Goal: Task Accomplishment & Management: Manage account settings

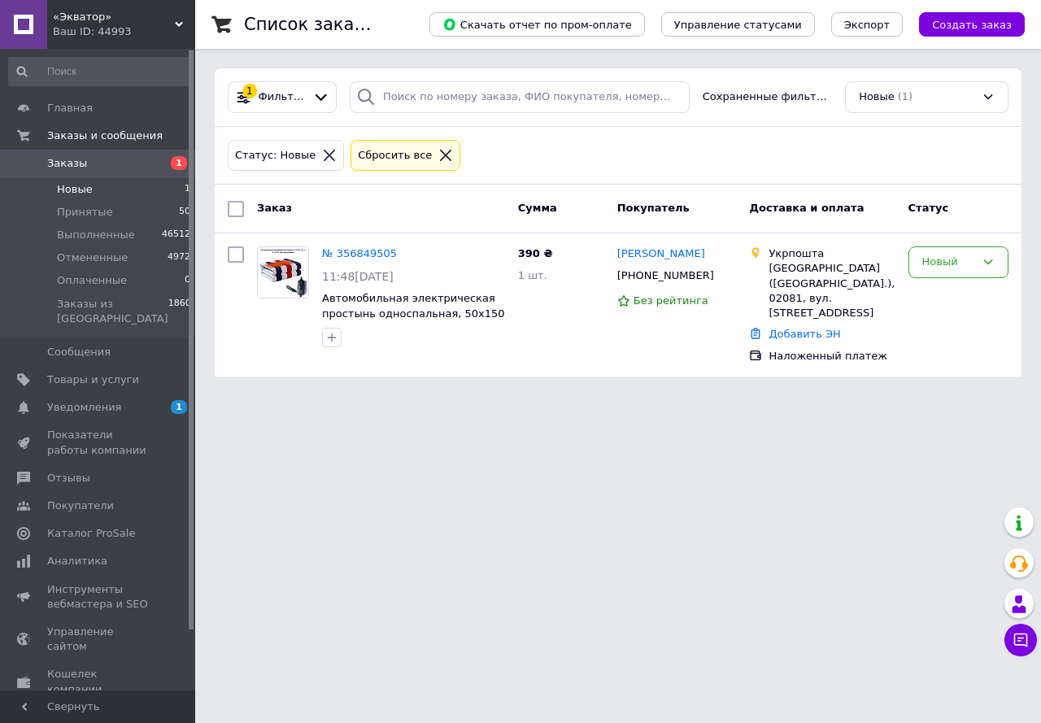
click at [89, 192] on li "Новые 1" at bounding box center [100, 189] width 200 height 23
click at [1029, 638] on button "Чат с покупателем" at bounding box center [1020, 640] width 33 height 33
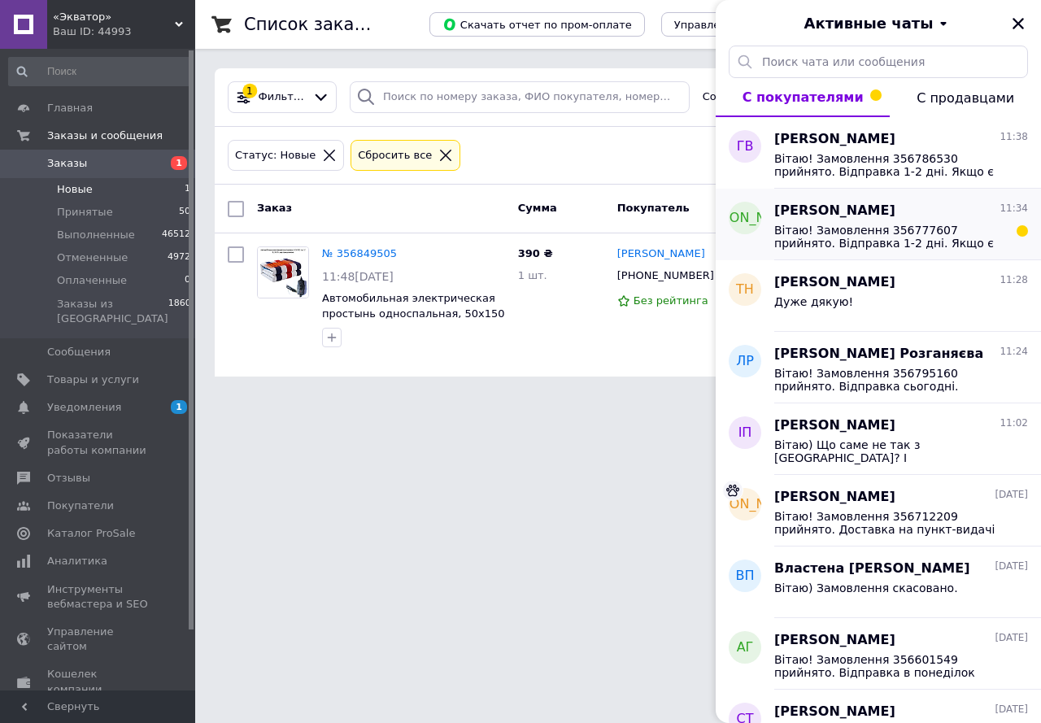
click at [886, 240] on span "Вітаю! Замовлення 356777607 прийнято. Відправка 1-2 дні. Якщо є питання щодо за…" at bounding box center [889, 237] width 231 height 26
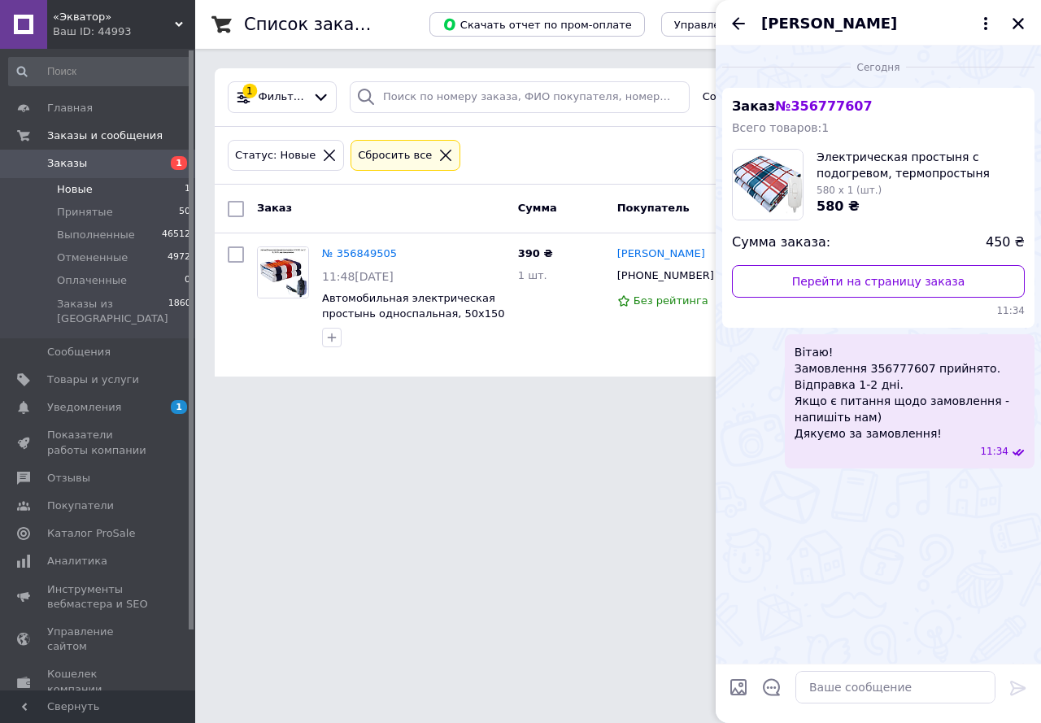
click at [548, 396] on html "«Экватор» Ваш ID: 44993 Сайт «Экватор» Кабинет покупателя Проверить состояние с…" at bounding box center [520, 198] width 1041 height 396
click at [1019, 23] on icon "Закрыть" at bounding box center [1017, 23] width 11 height 11
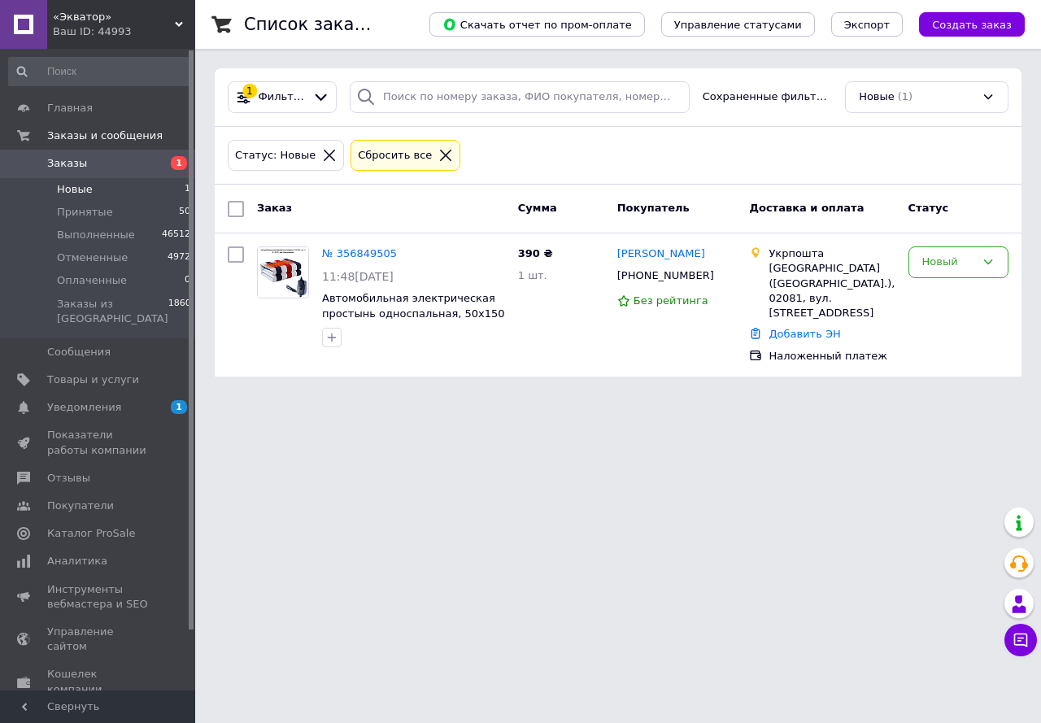
drag, startPoint x: 657, startPoint y: 533, endPoint x: 561, endPoint y: 430, distance: 141.0
click at [657, 396] on html "«Экватор» Ваш ID: 44993 Сайт «Экватор» Кабинет покупателя Проверить состояние с…" at bounding box center [520, 198] width 1041 height 396
click at [74, 215] on span "Принятые" at bounding box center [85, 212] width 56 height 15
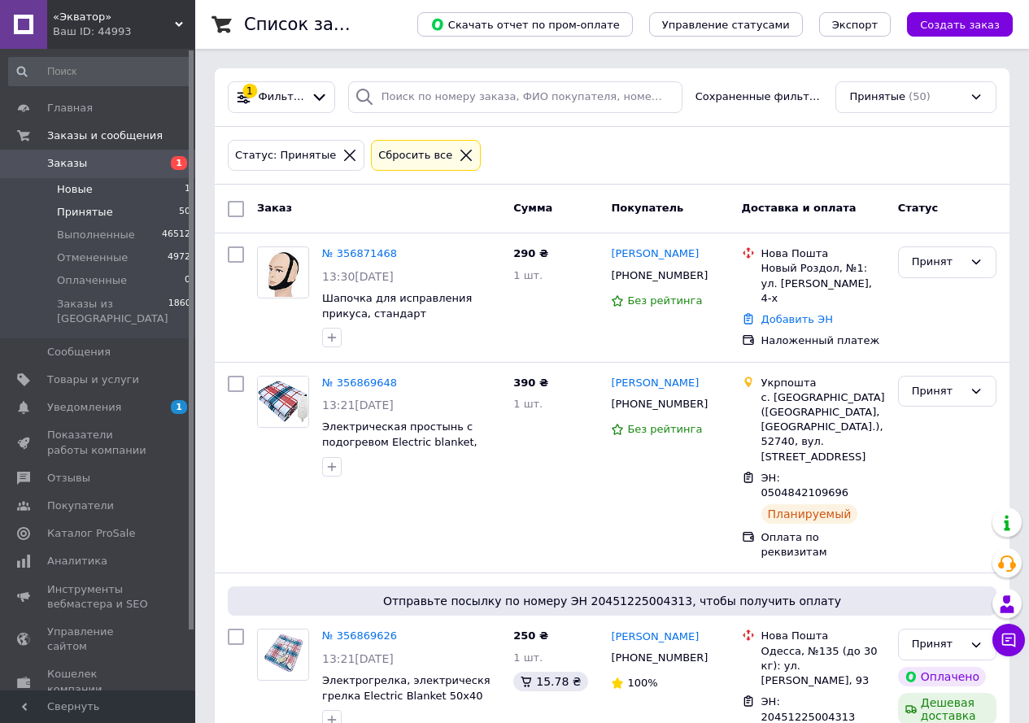
click at [81, 190] on span "Новые" at bounding box center [75, 189] width 36 height 15
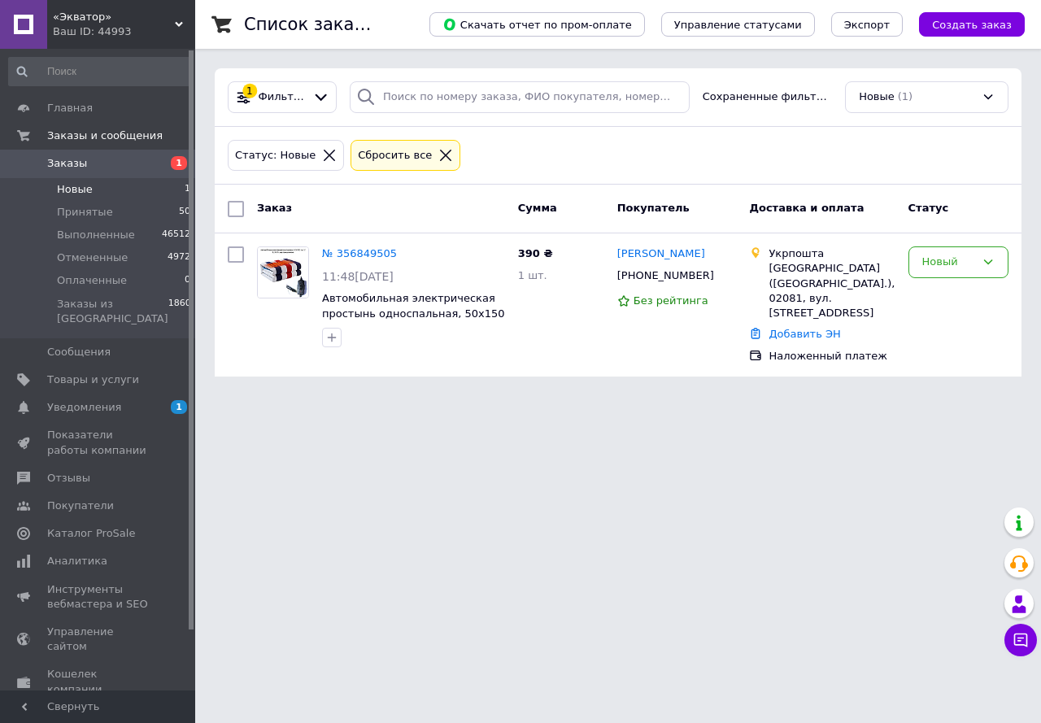
click at [82, 189] on span "Новые" at bounding box center [75, 189] width 36 height 15
drag, startPoint x: 61, startPoint y: 180, endPoint x: 253, endPoint y: 112, distance: 203.4
click at [61, 180] on li "Новые 1" at bounding box center [100, 189] width 200 height 23
click at [90, 215] on span "Принятые" at bounding box center [85, 212] width 56 height 15
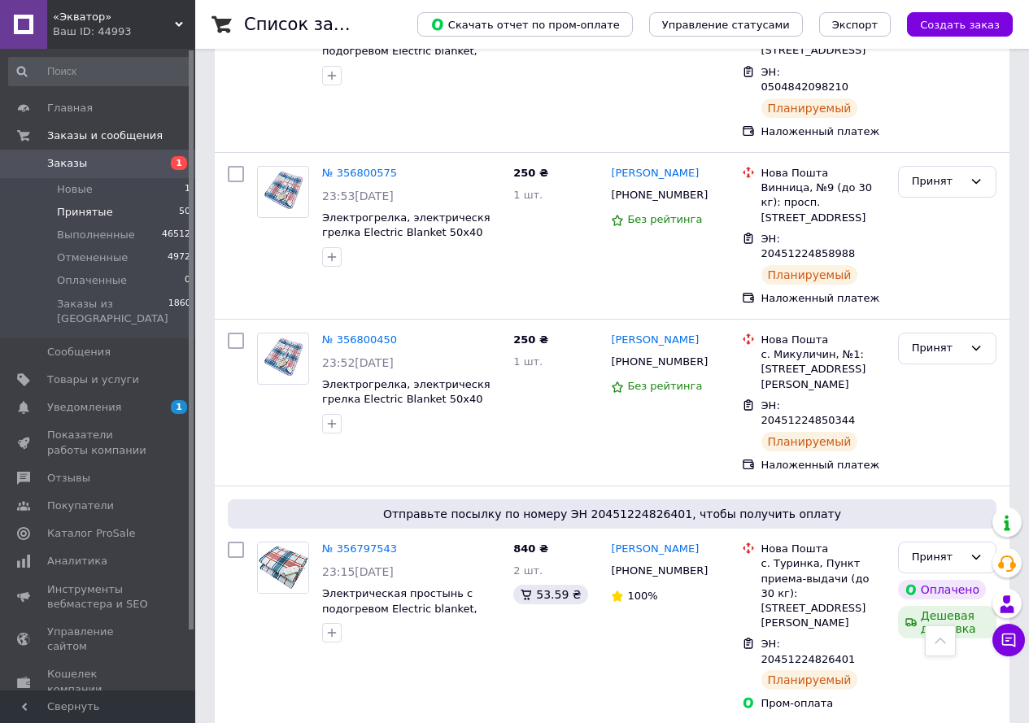
scroll to position [2712, 0]
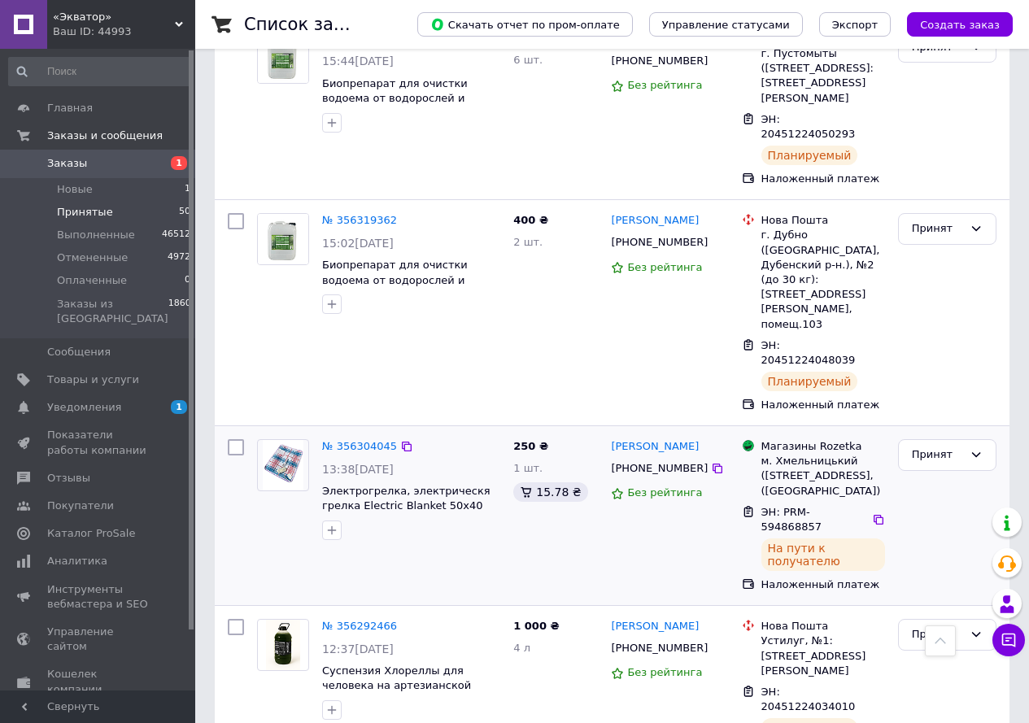
scroll to position [651, 0]
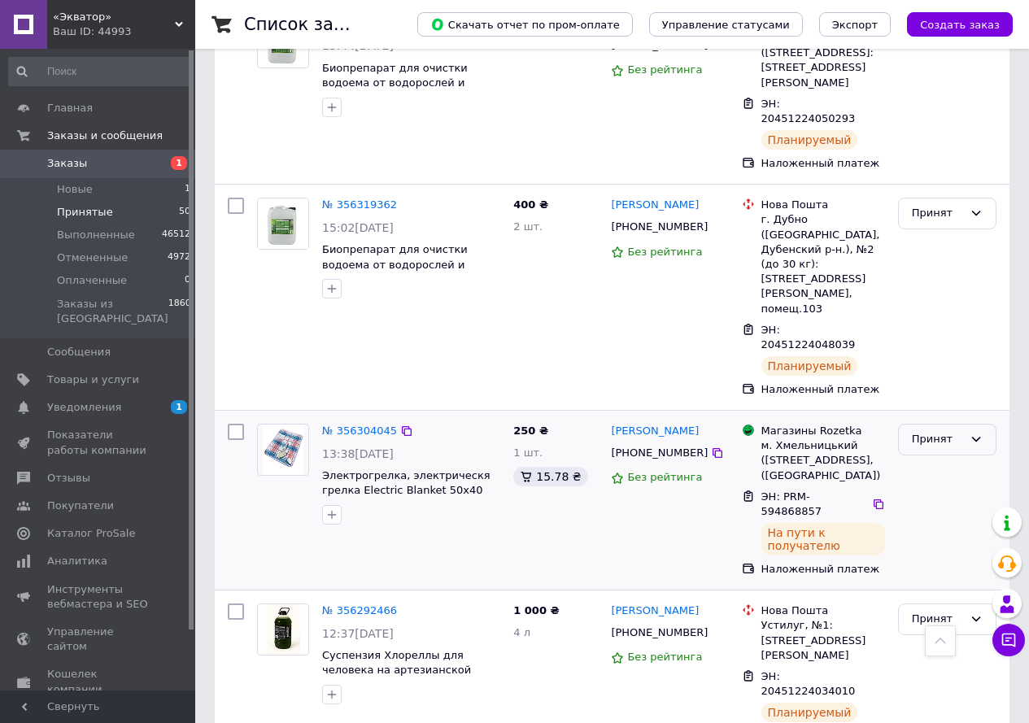
click at [975, 437] on icon at bounding box center [976, 439] width 9 height 5
click at [955, 459] on li "Выполнен" at bounding box center [947, 474] width 97 height 30
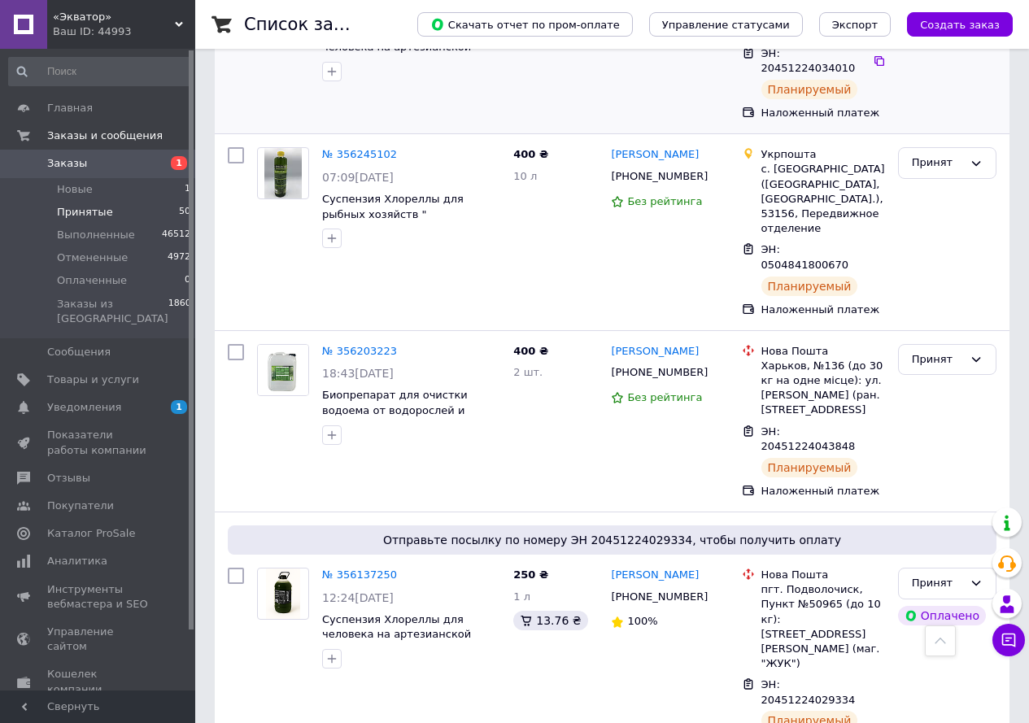
scroll to position [1298, 0]
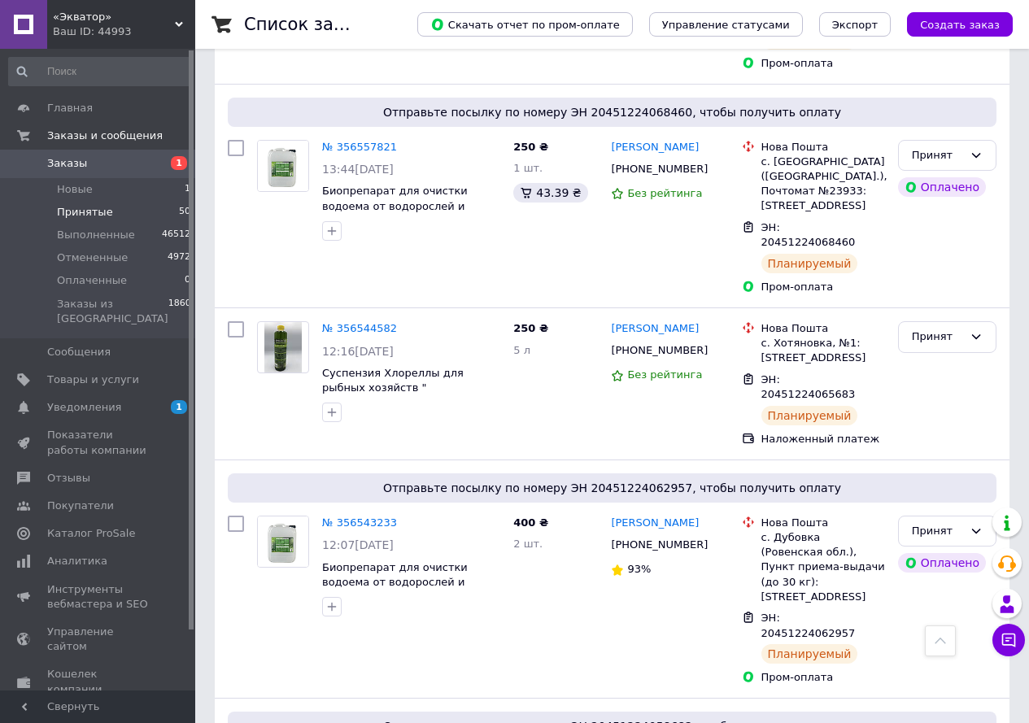
scroll to position [3106, 0]
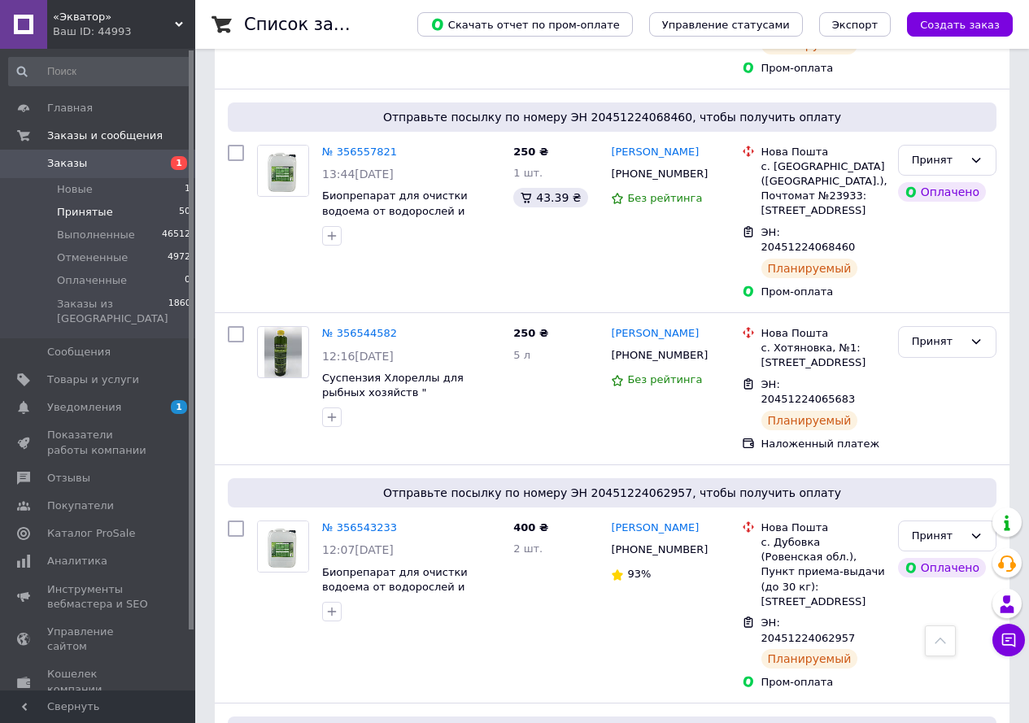
scroll to position [3106, 0]
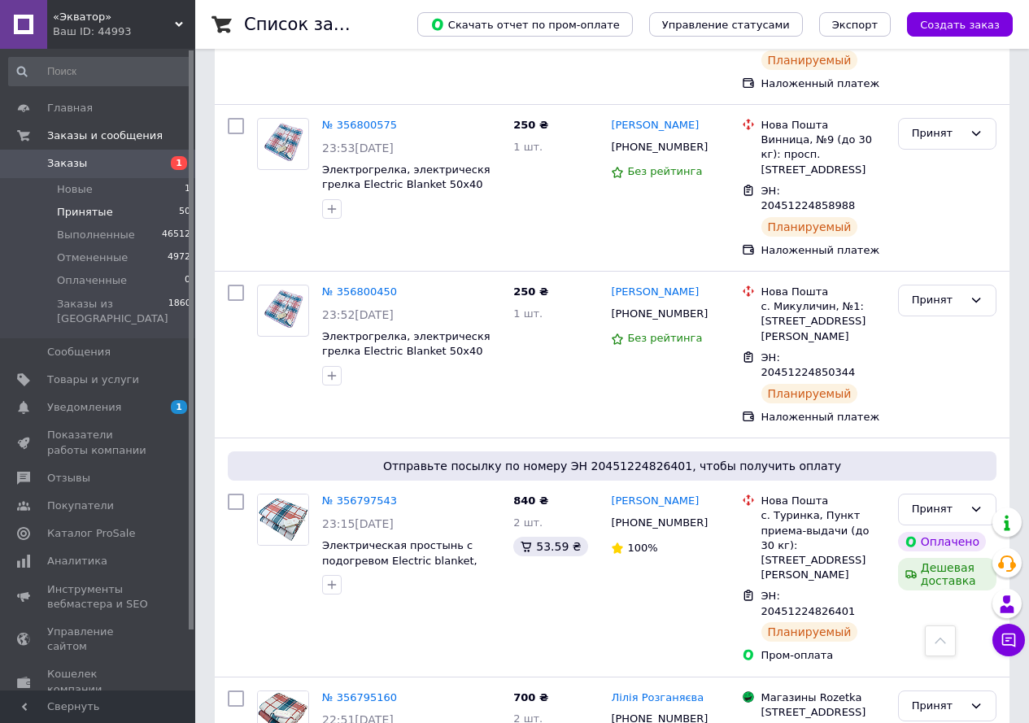
scroll to position [2712, 0]
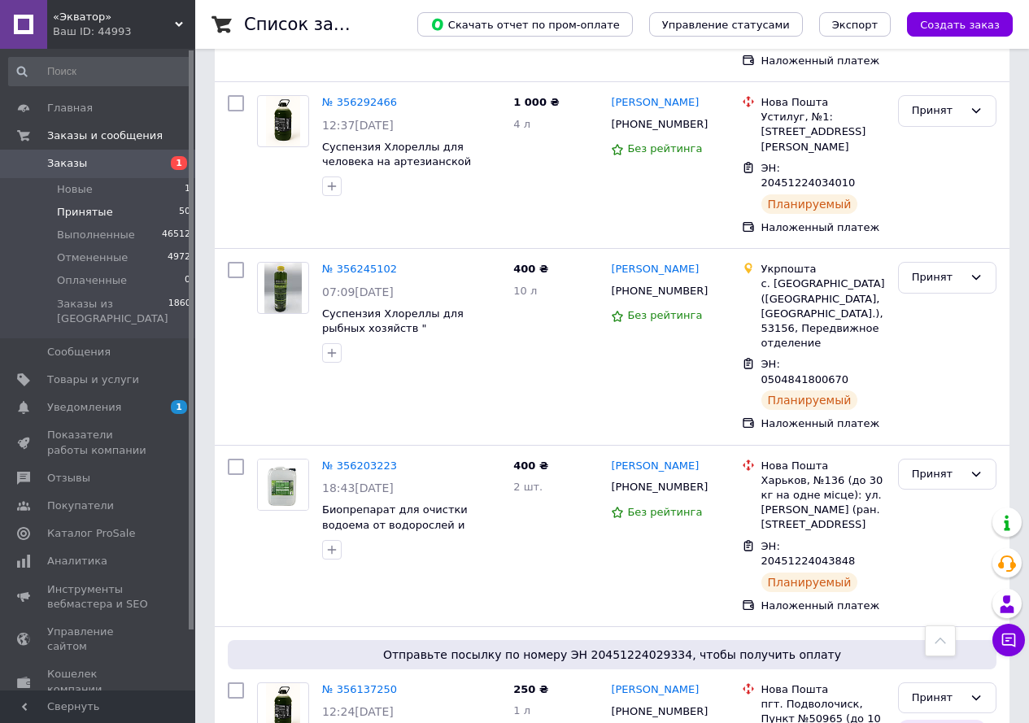
scroll to position [1119, 0]
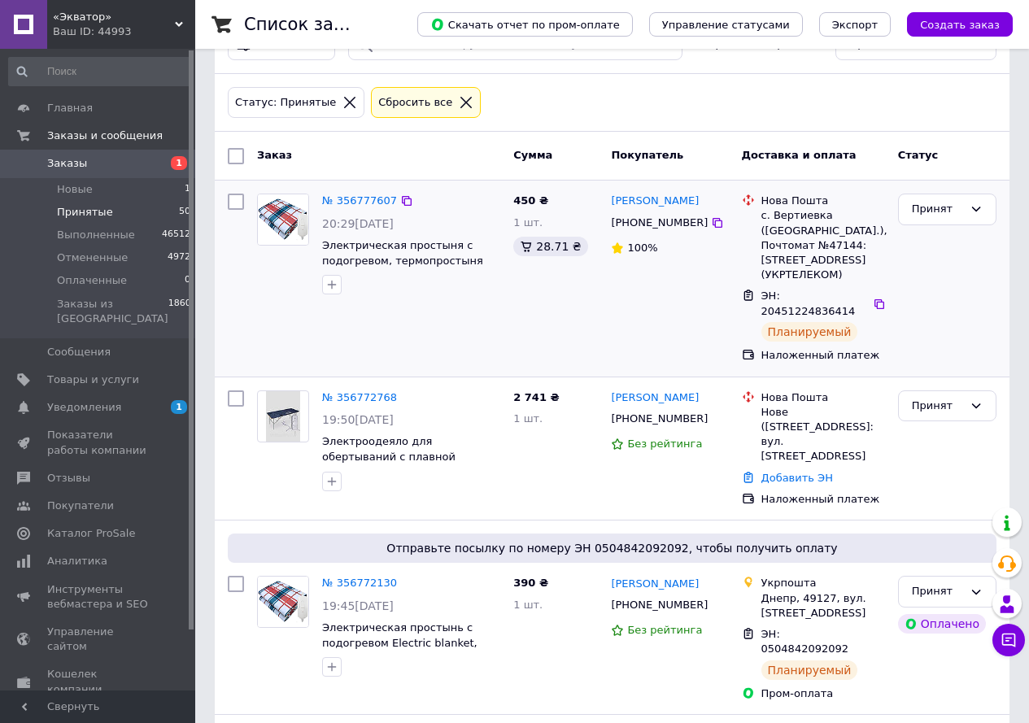
scroll to position [81, 0]
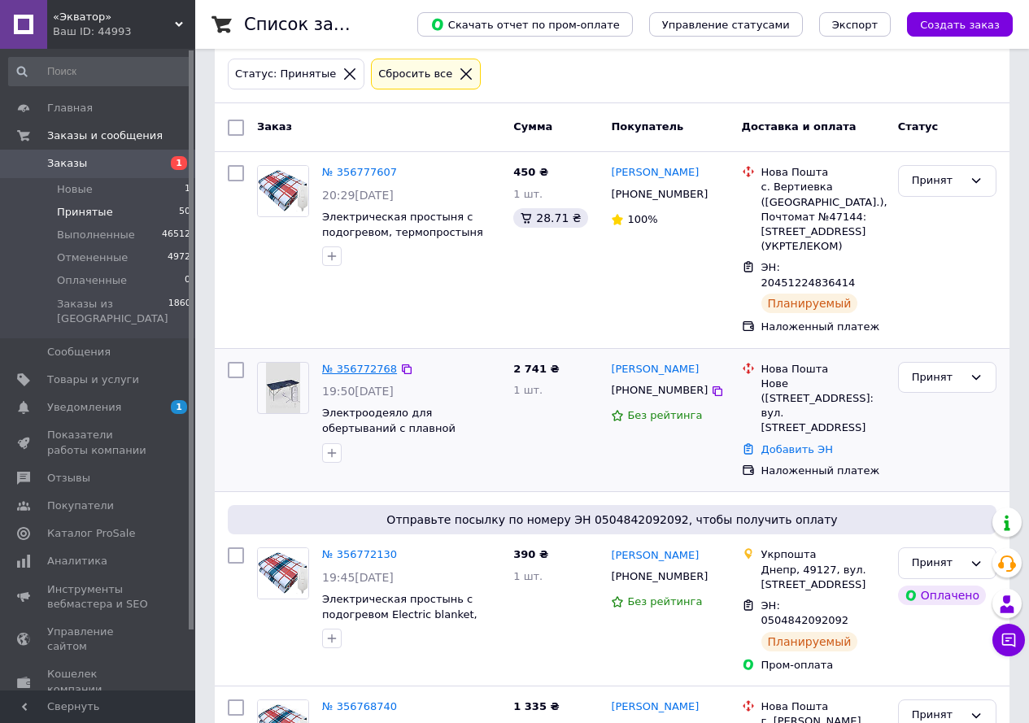
click at [357, 363] on link "№ 356772768" at bounding box center [359, 369] width 75 height 12
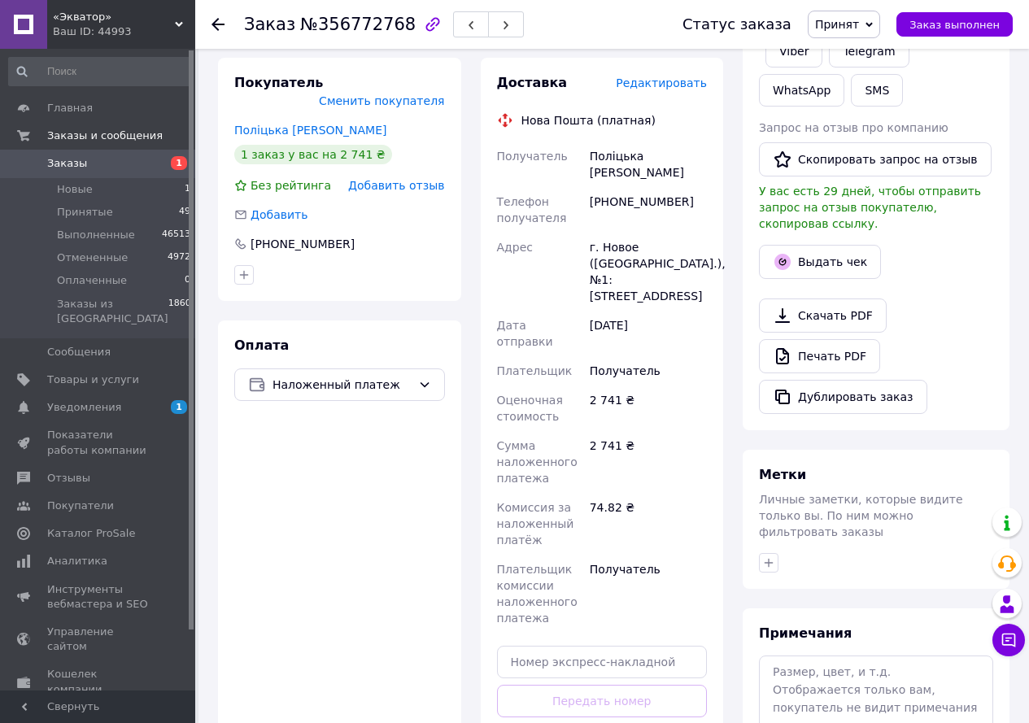
scroll to position [325, 0]
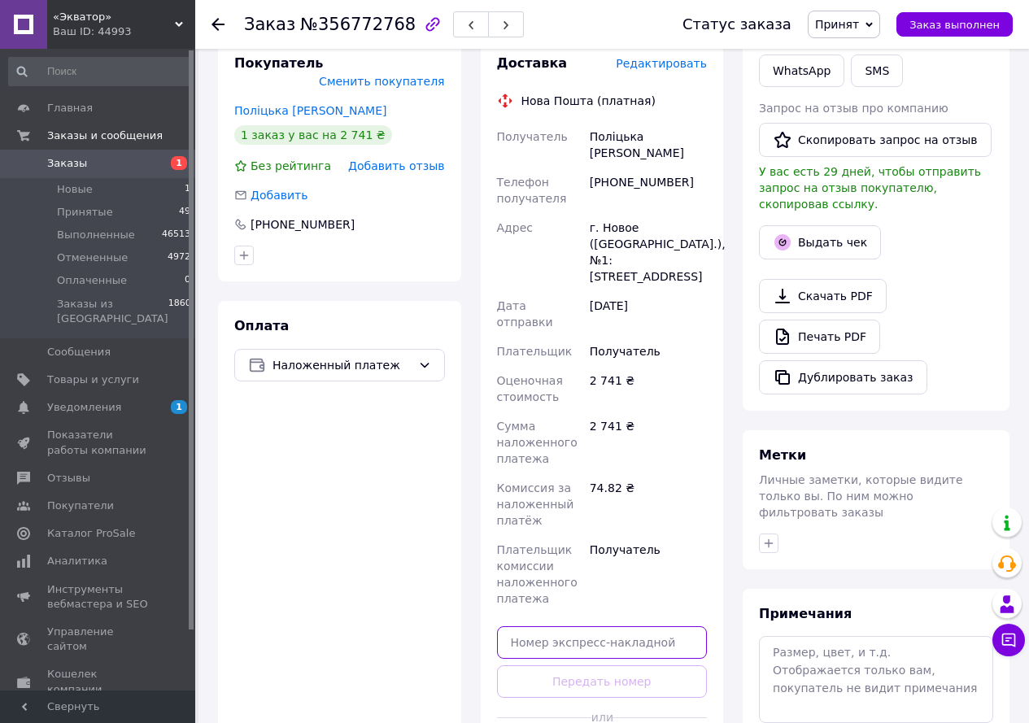
paste input "20451225031934"
type input "20451225031934"
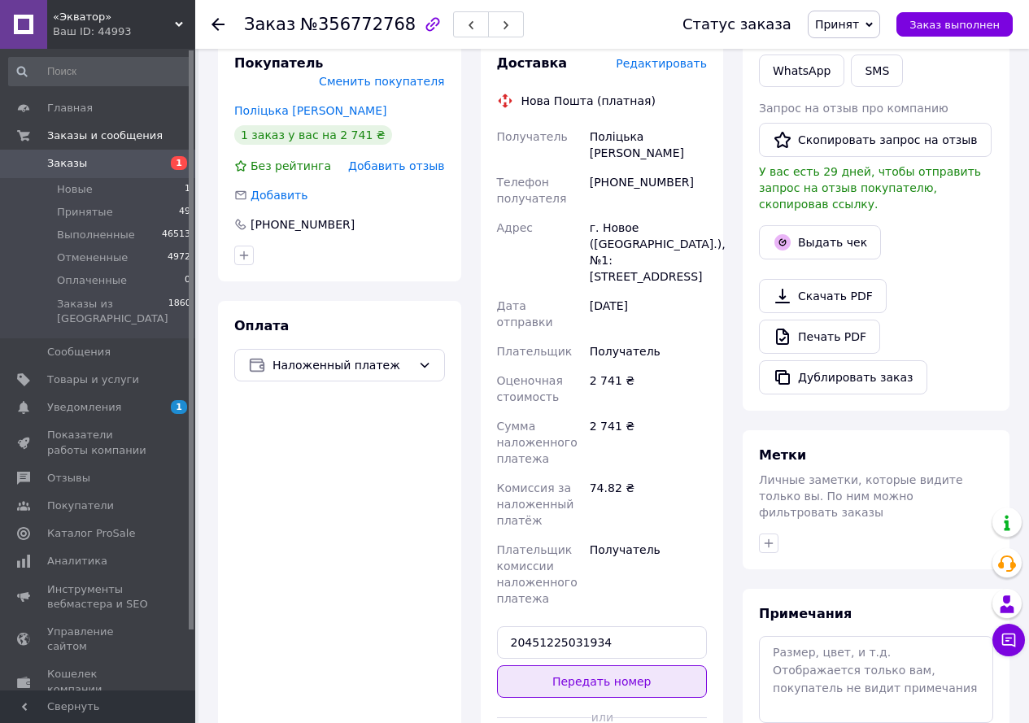
click at [629, 665] on button "Передать номер" at bounding box center [602, 681] width 211 height 33
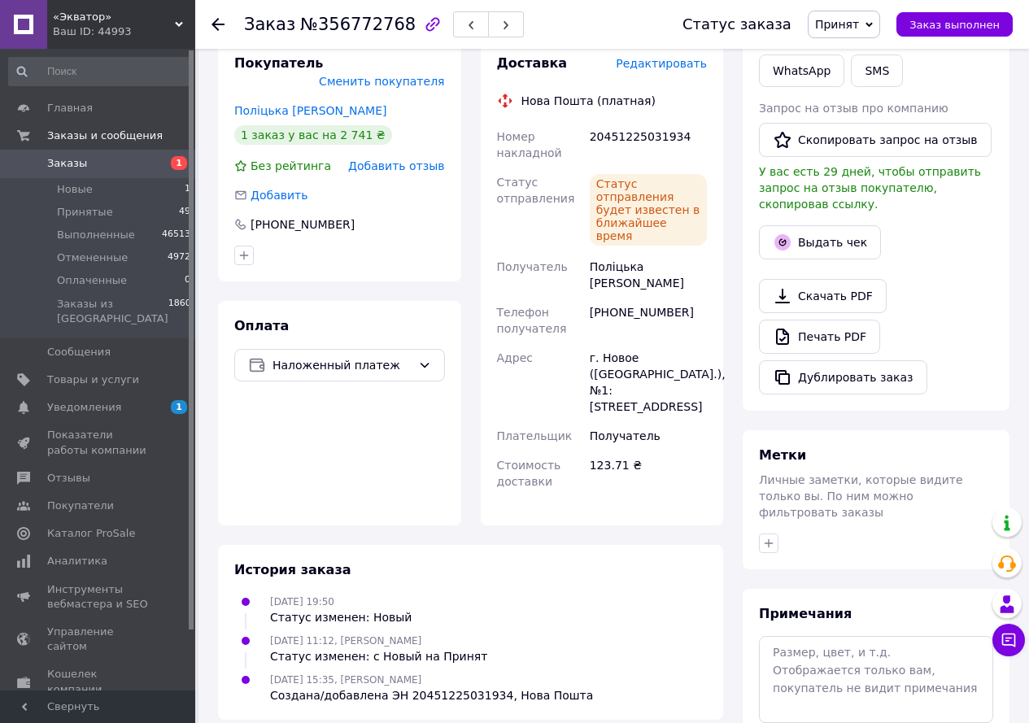
click at [218, 26] on icon at bounding box center [217, 24] width 13 height 13
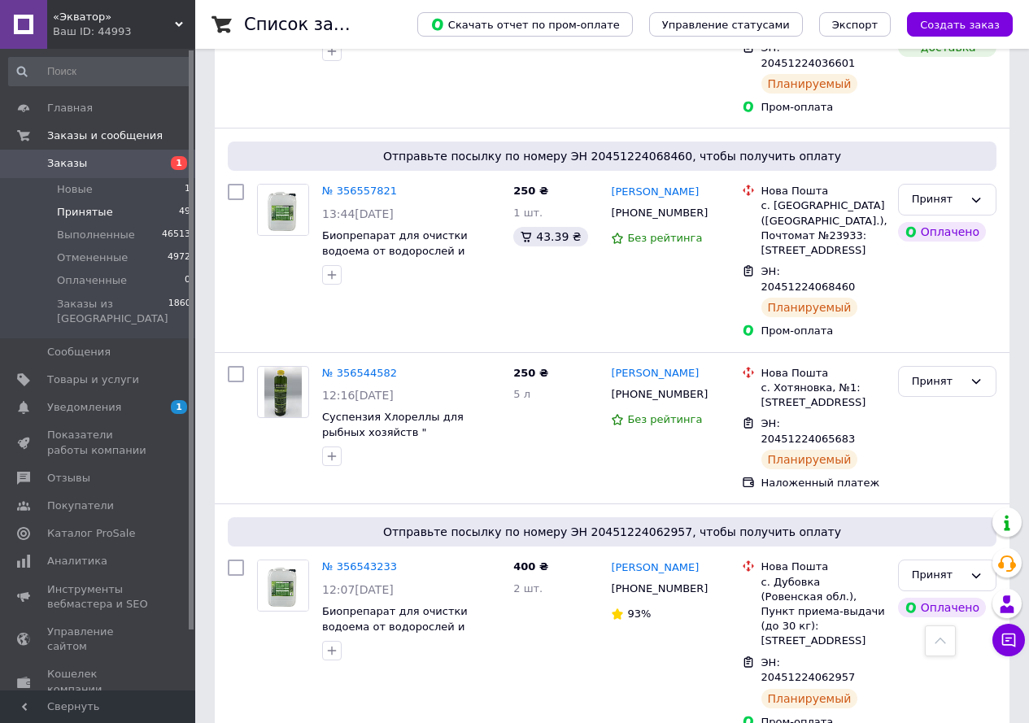
scroll to position [3154, 0]
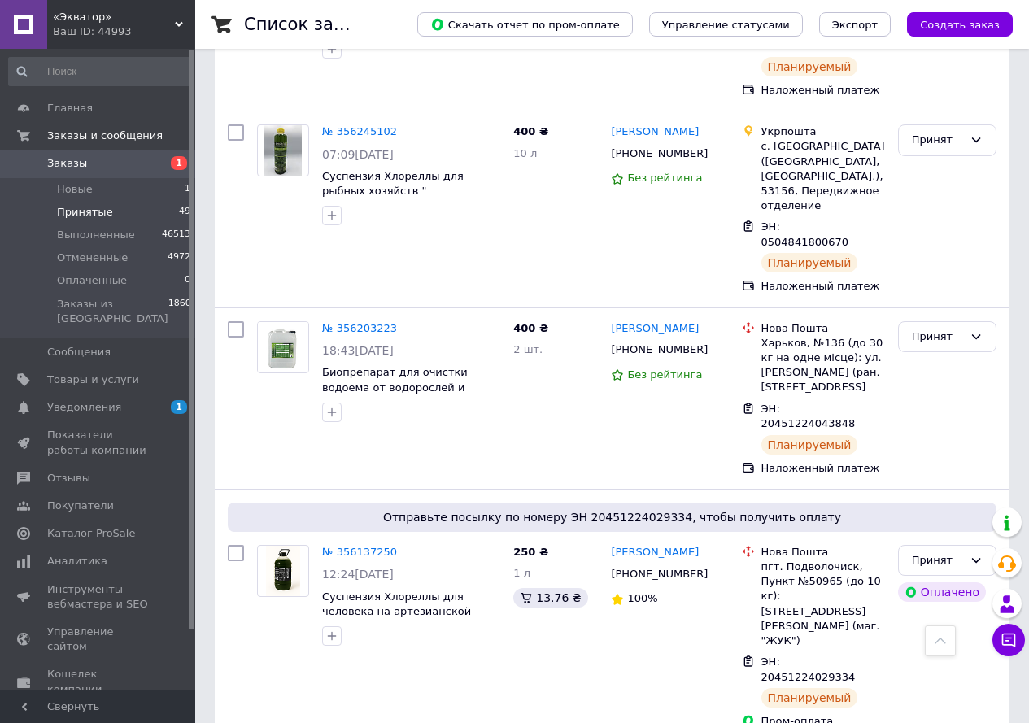
scroll to position [1119, 0]
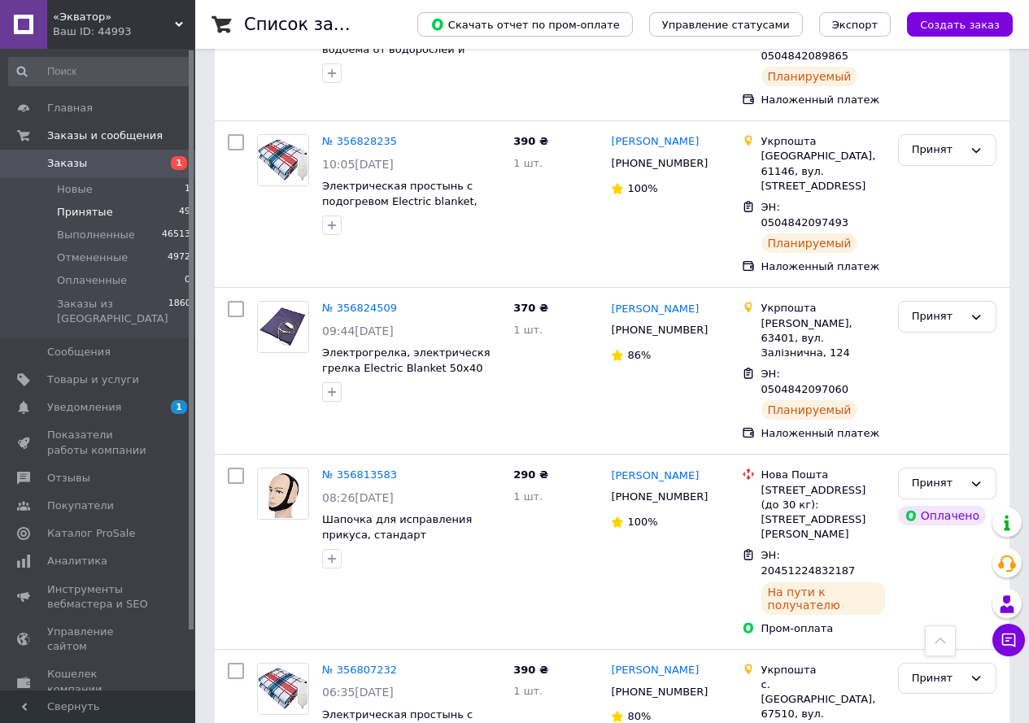
scroll to position [1789, 0]
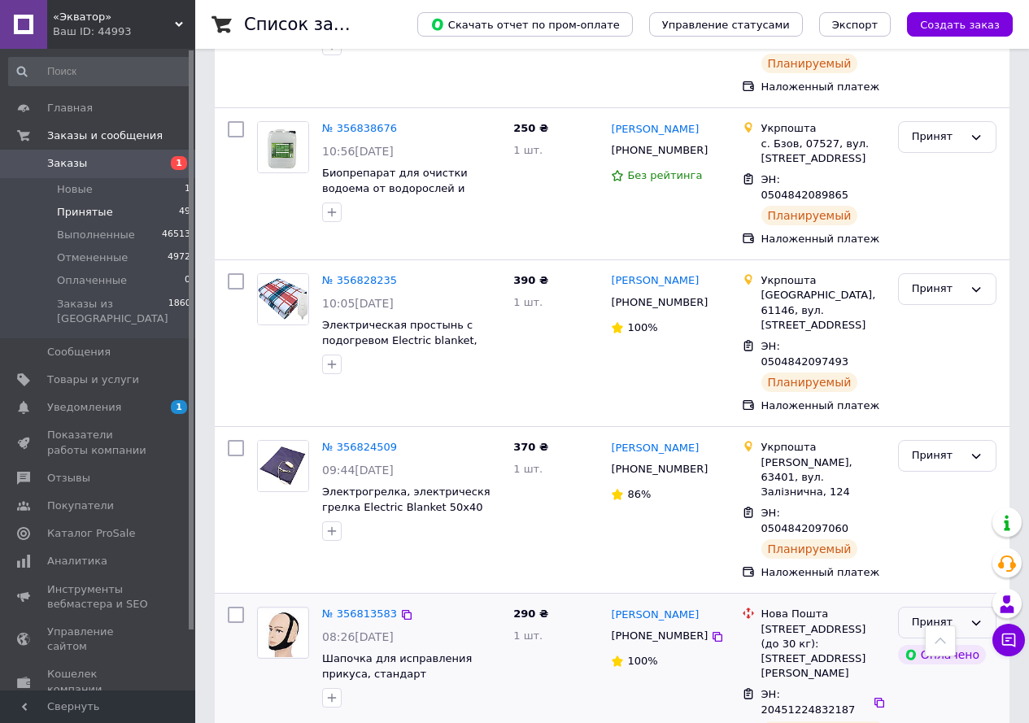
click at [976, 616] on icon at bounding box center [975, 622] width 13 height 13
click at [963, 642] on li "Выполнен" at bounding box center [947, 657] width 97 height 30
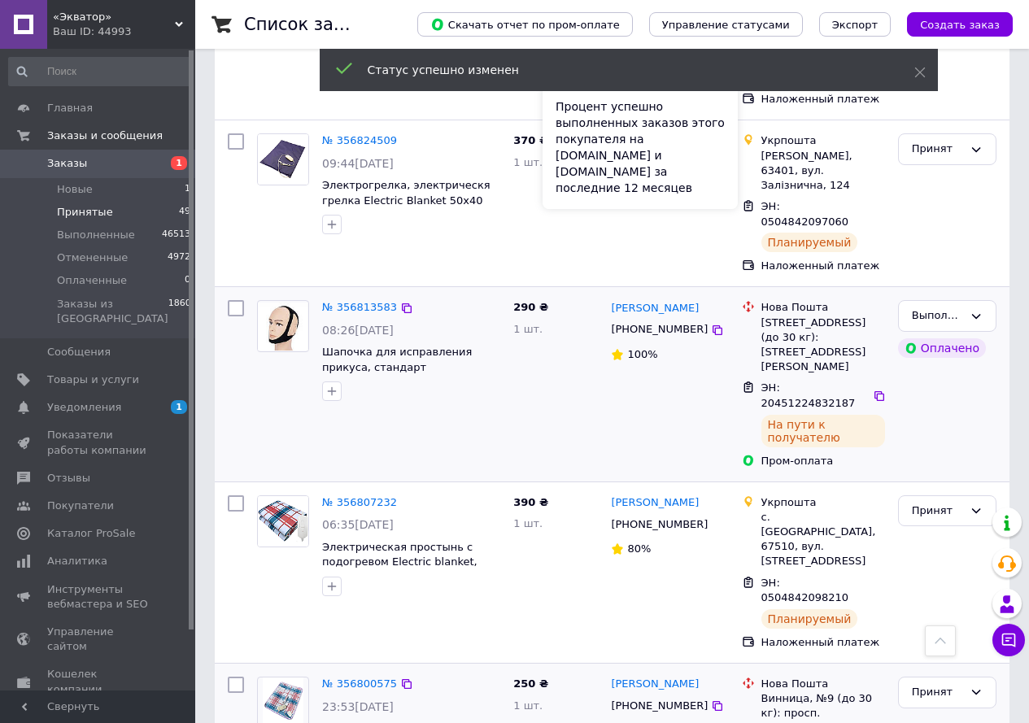
scroll to position [2114, 0]
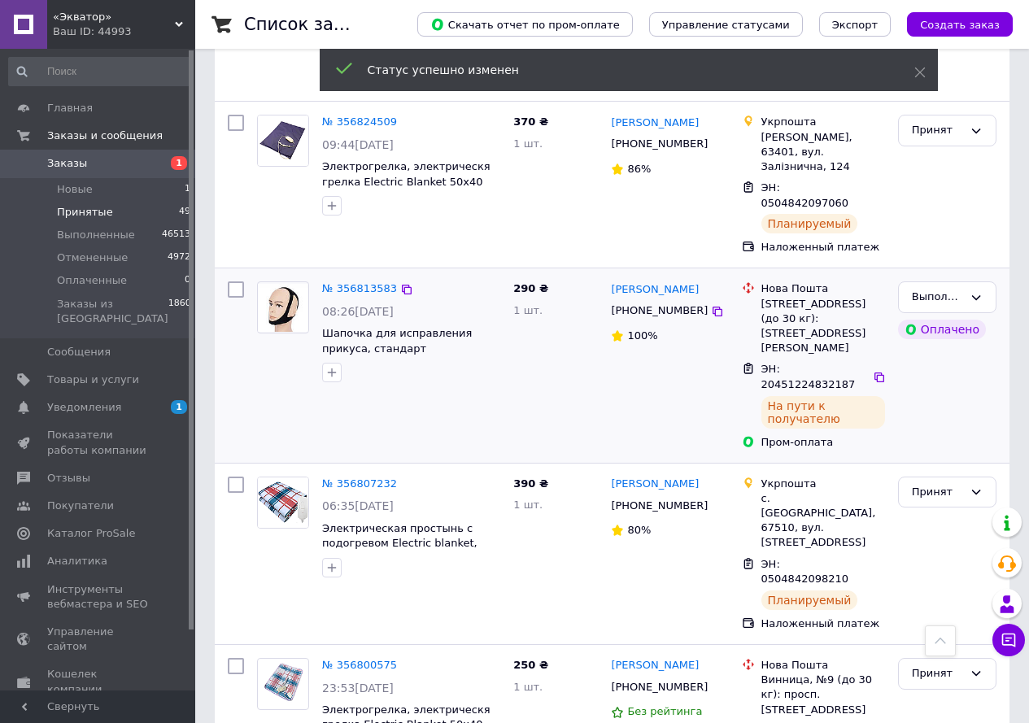
drag, startPoint x: 982, startPoint y: 468, endPoint x: 950, endPoint y: 481, distance: 34.7
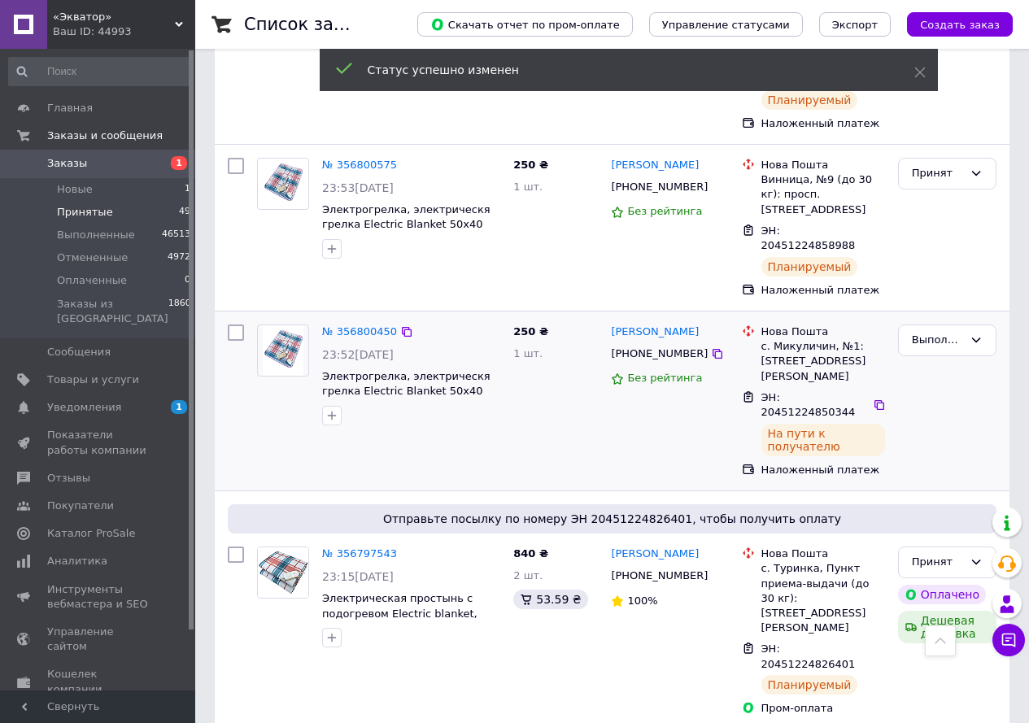
scroll to position [2696, 0]
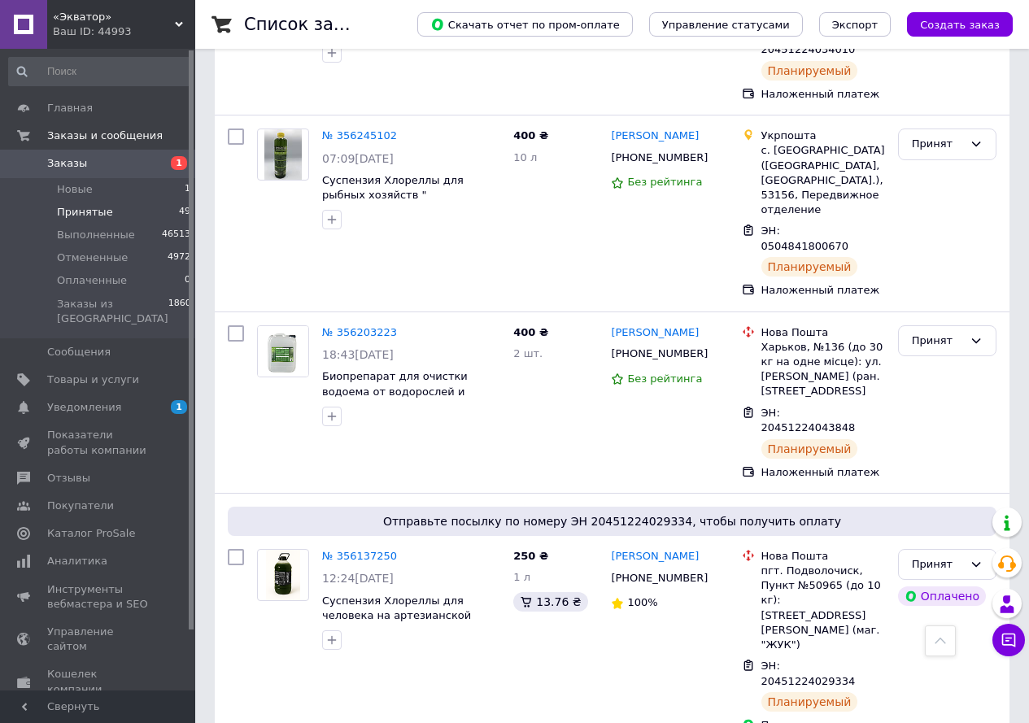
scroll to position [1119, 0]
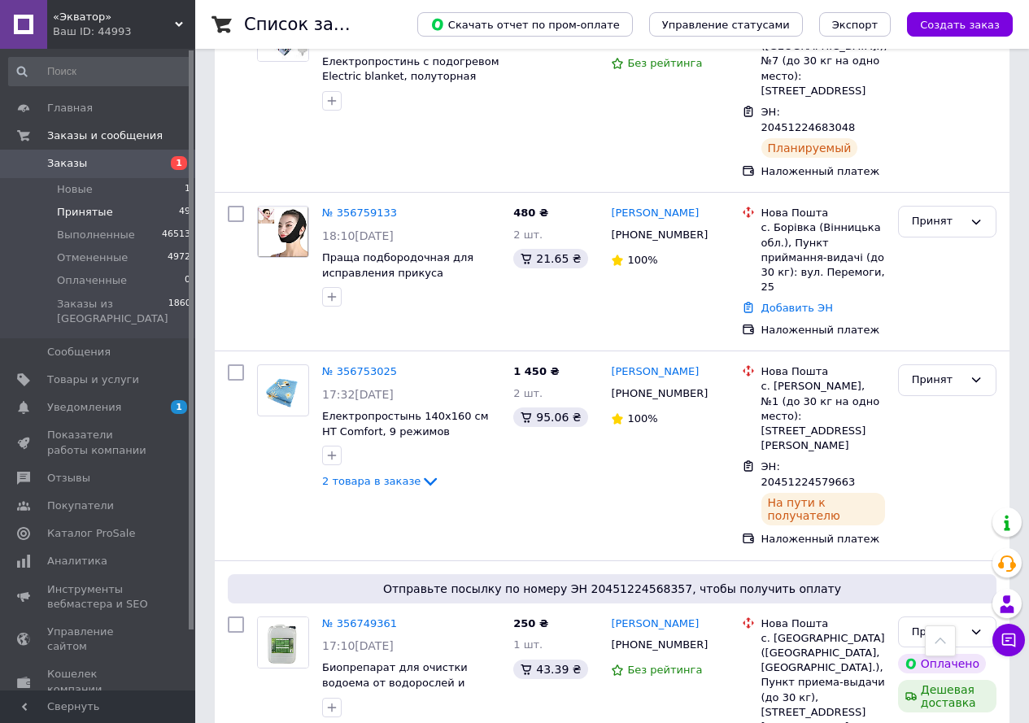
scroll to position [895, 0]
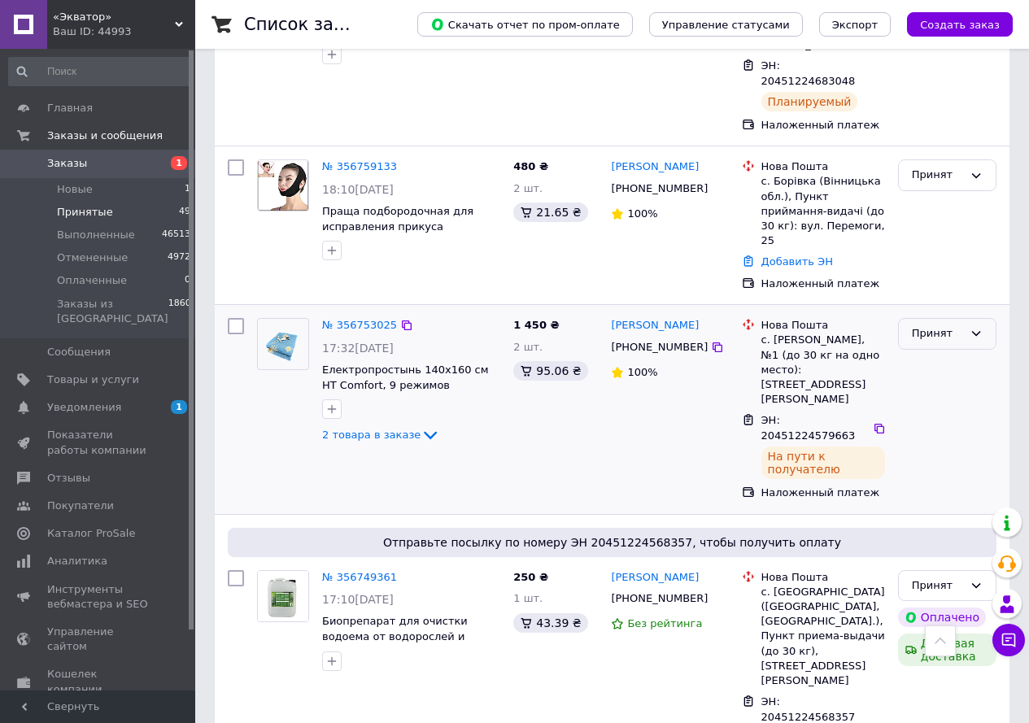
click at [956, 325] on div "Принят" at bounding box center [937, 333] width 51 height 17
click at [942, 353] on li "Выполнен" at bounding box center [947, 368] width 97 height 30
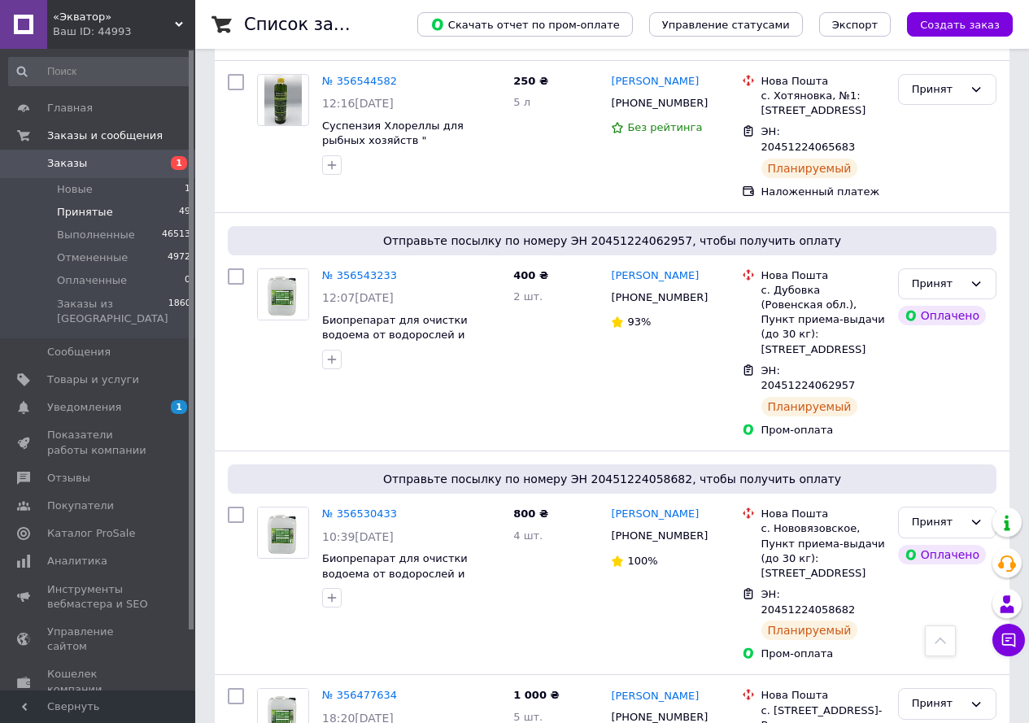
scroll to position [3167, 0]
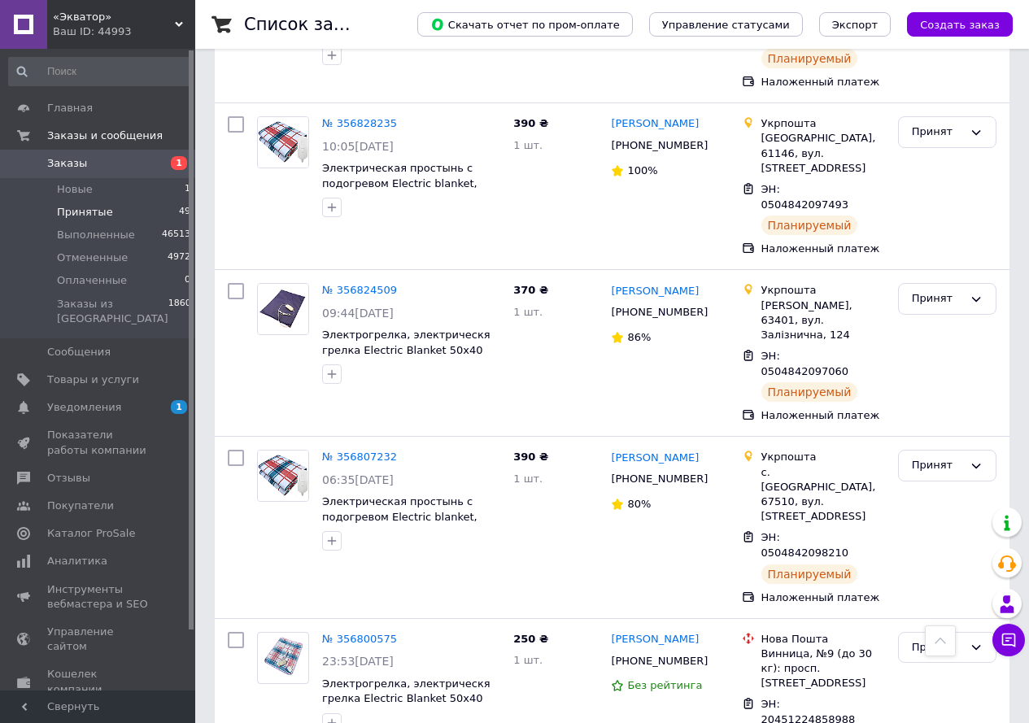
scroll to position [2114, 0]
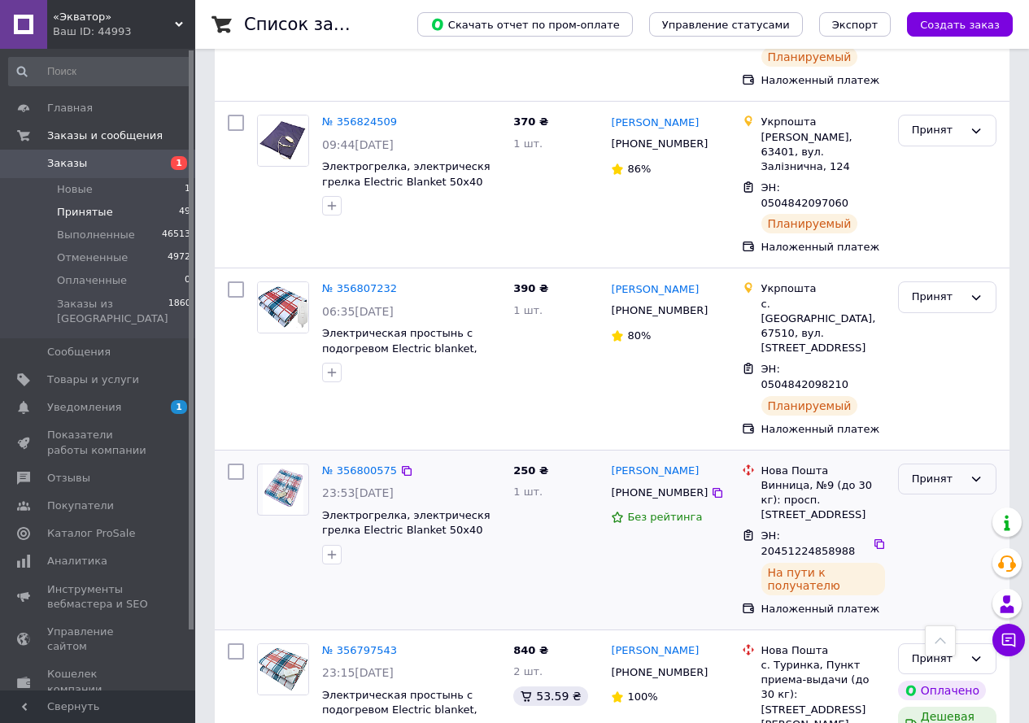
click at [965, 464] on div "Принят" at bounding box center [947, 480] width 98 height 32
click at [939, 498] on li "Выполнен" at bounding box center [947, 513] width 97 height 30
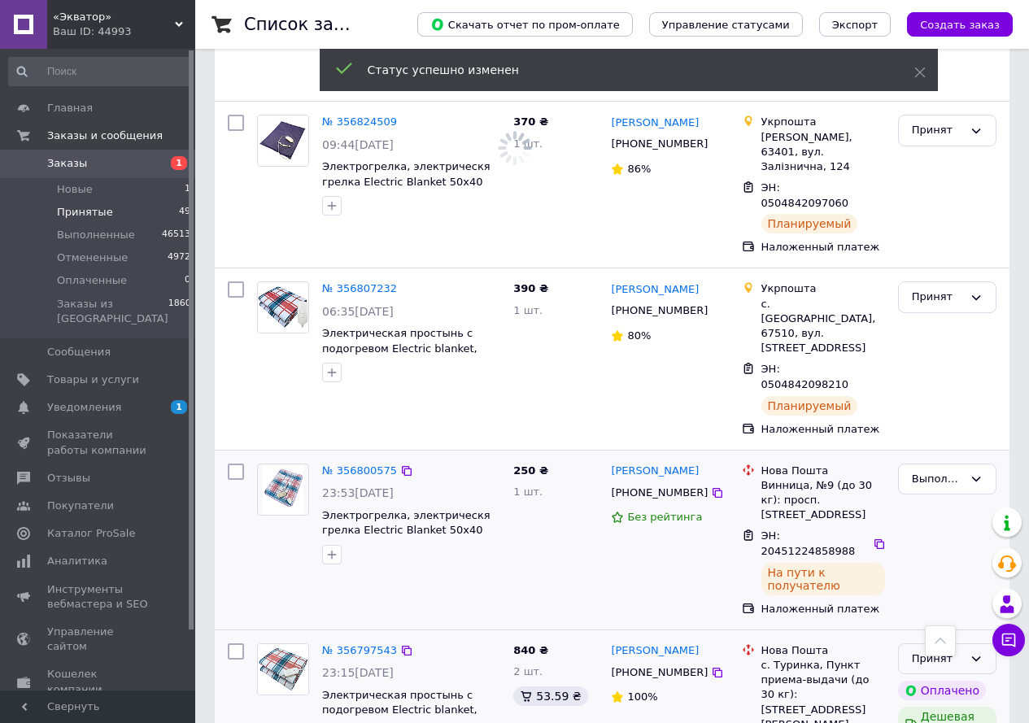
click at [969, 643] on div "Принят" at bounding box center [947, 659] width 98 height 32
click at [969, 677] on li "Выполнен" at bounding box center [947, 692] width 97 height 30
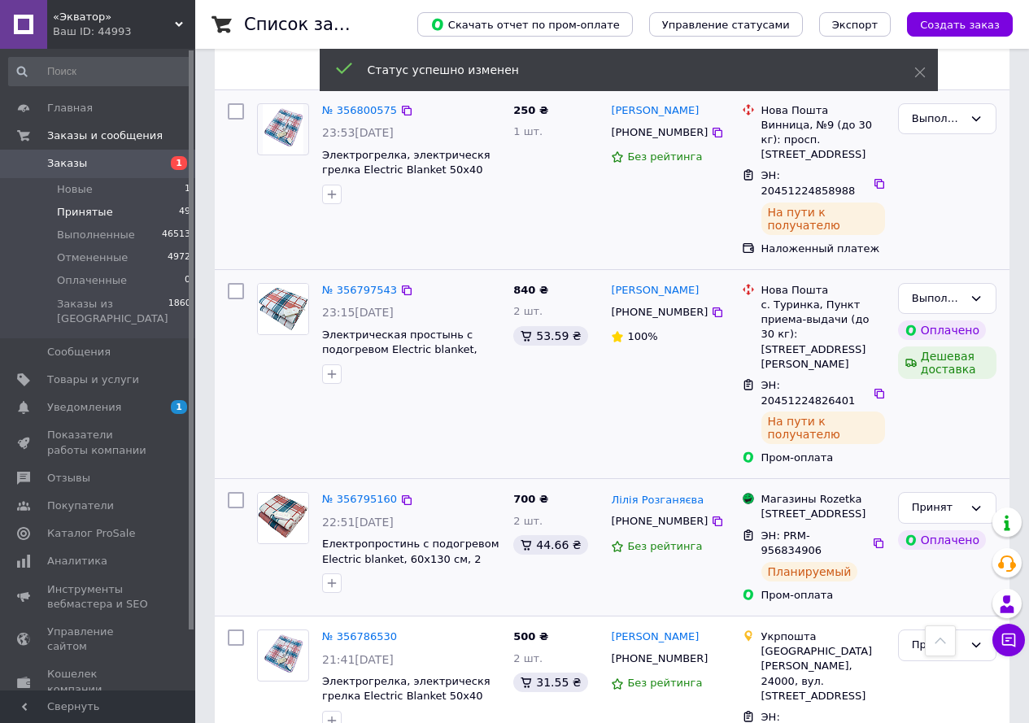
scroll to position [2521, 0]
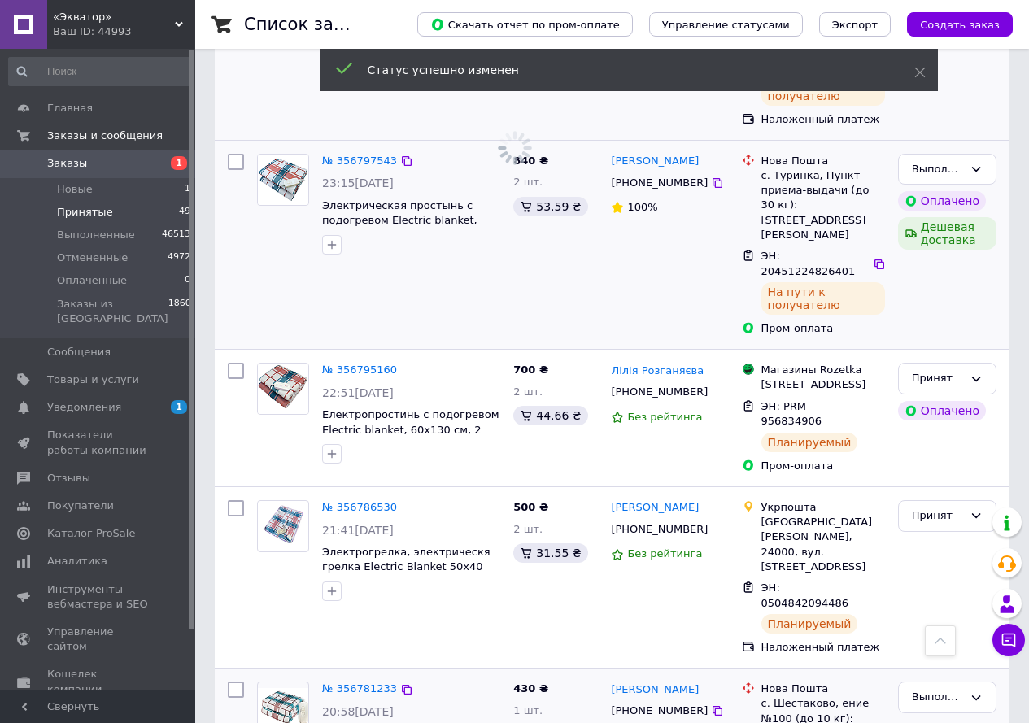
scroll to position [2736, 0]
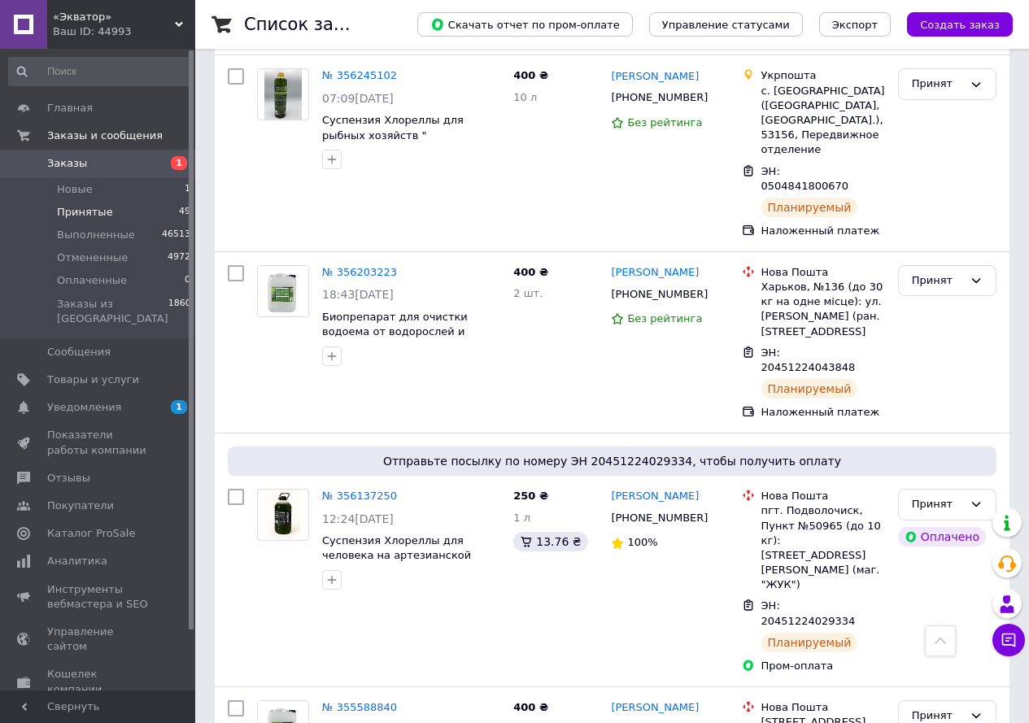
scroll to position [758, 0]
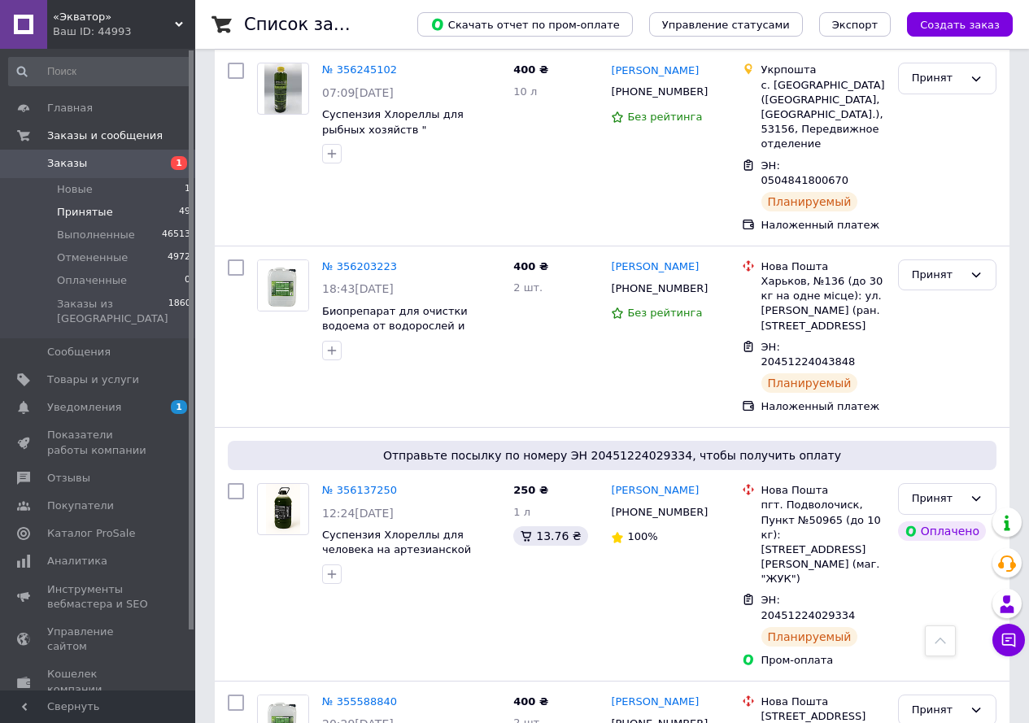
drag, startPoint x: 366, startPoint y: 690, endPoint x: 376, endPoint y: 683, distance: 11.7
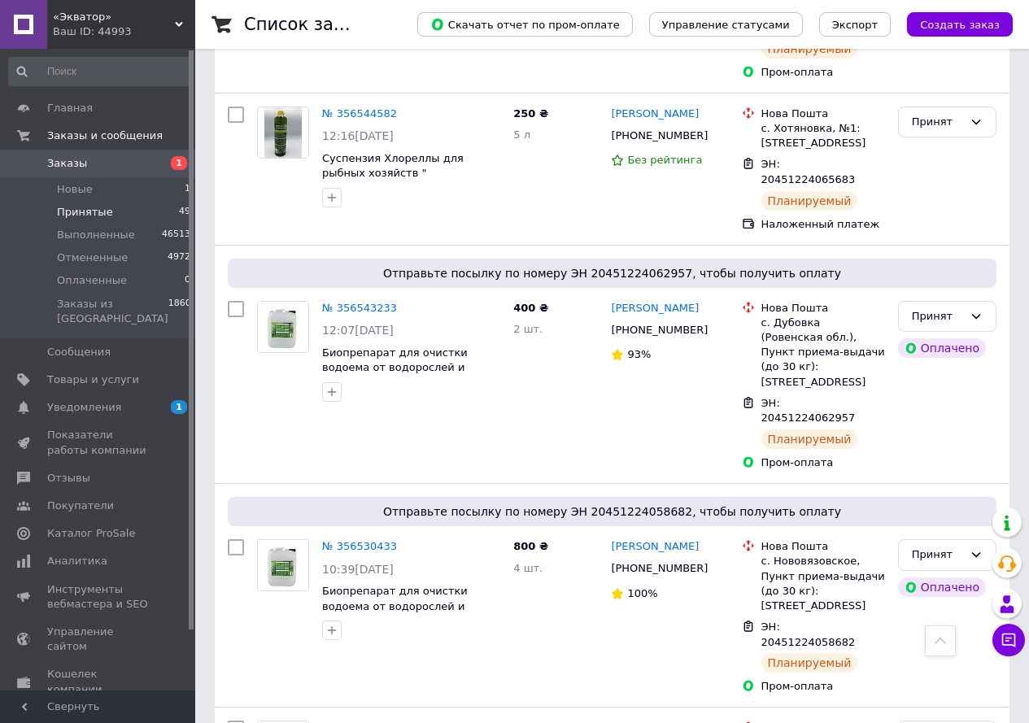
scroll to position [3167, 0]
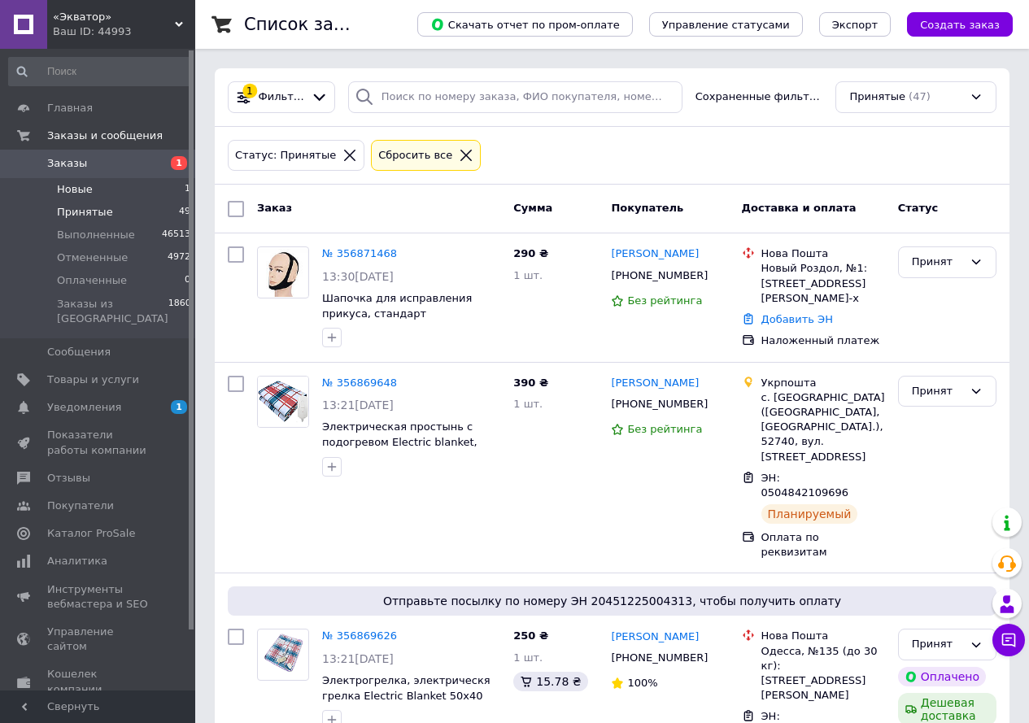
click at [77, 189] on span "Новые" at bounding box center [75, 189] width 36 height 15
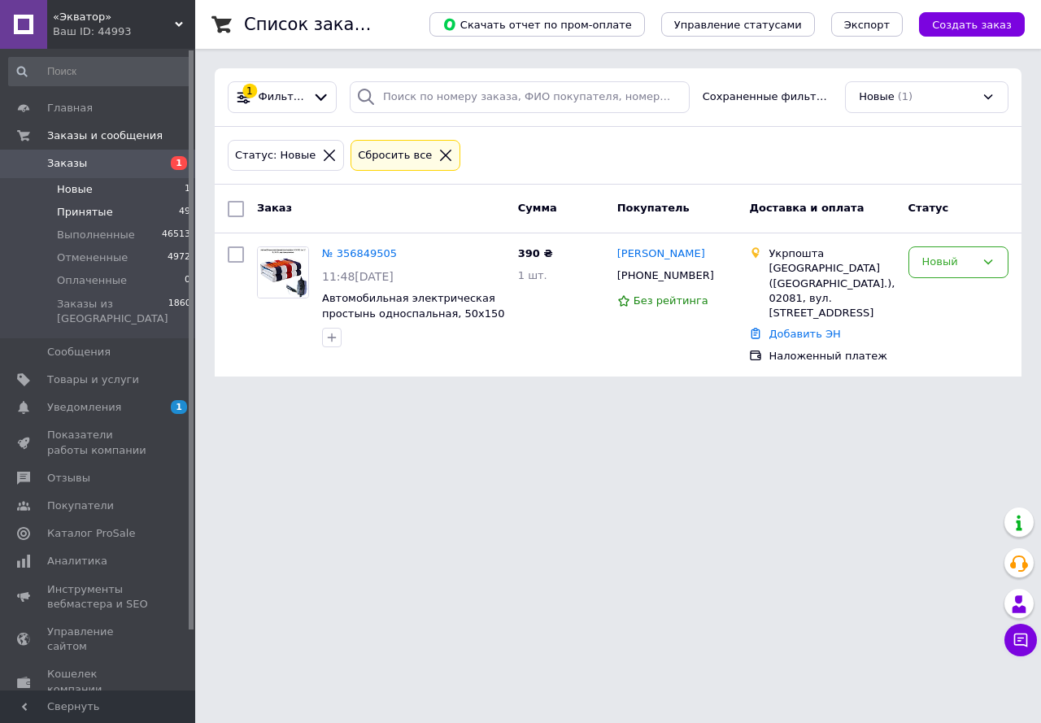
click at [85, 212] on span "Принятые" at bounding box center [85, 212] width 56 height 15
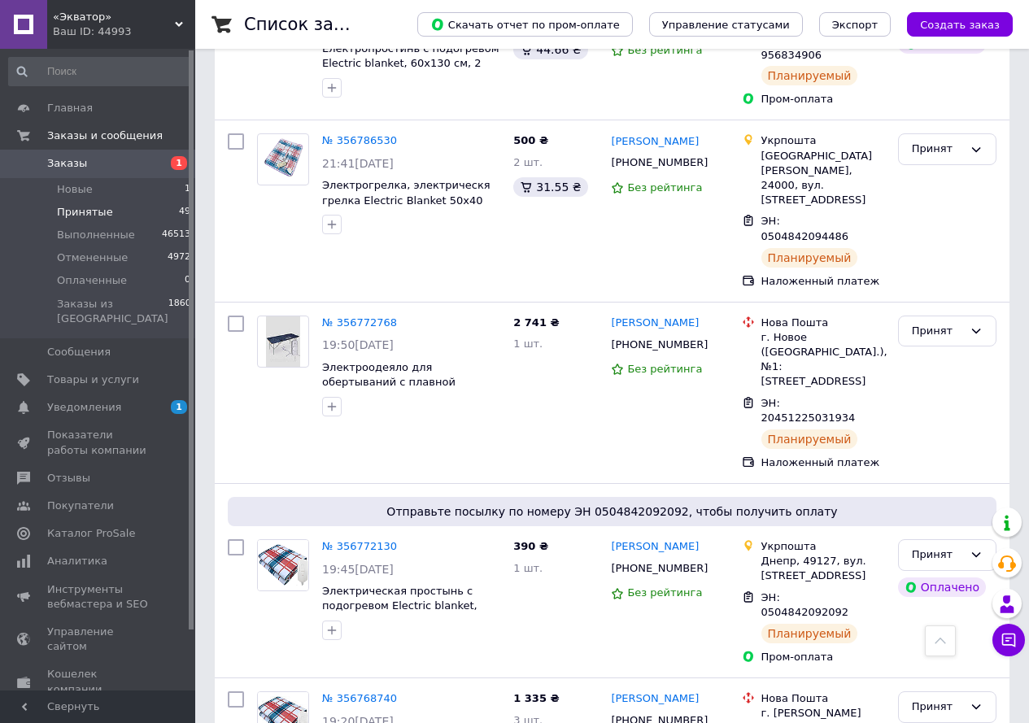
scroll to position [2732, 0]
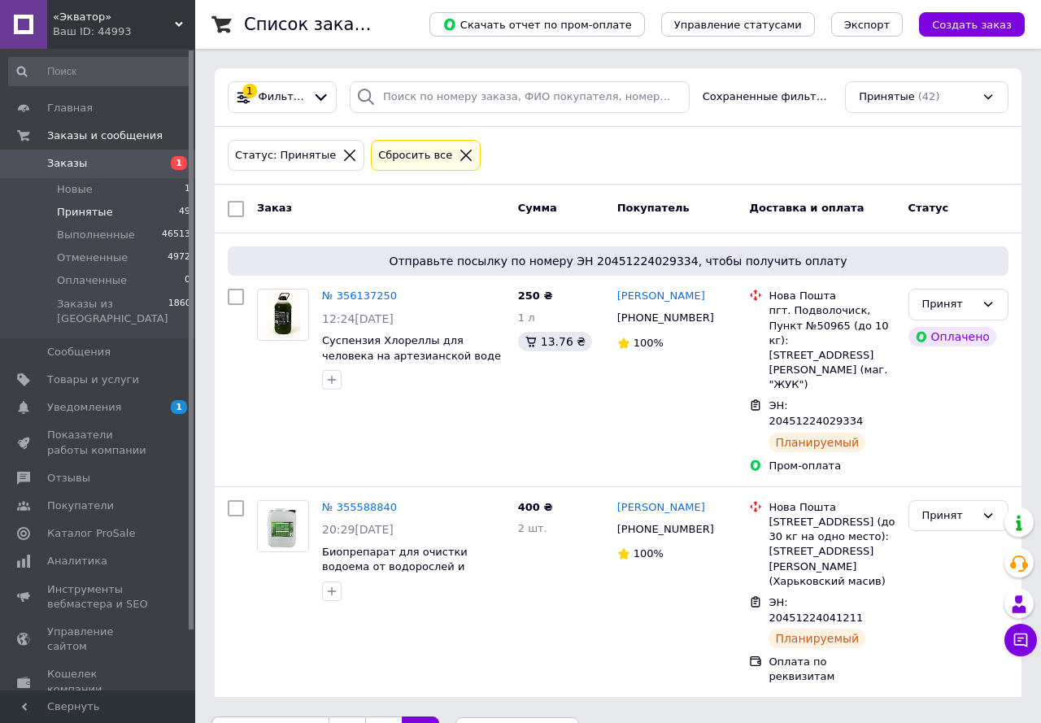
click at [379, 716] on link "2" at bounding box center [383, 733] width 37 height 34
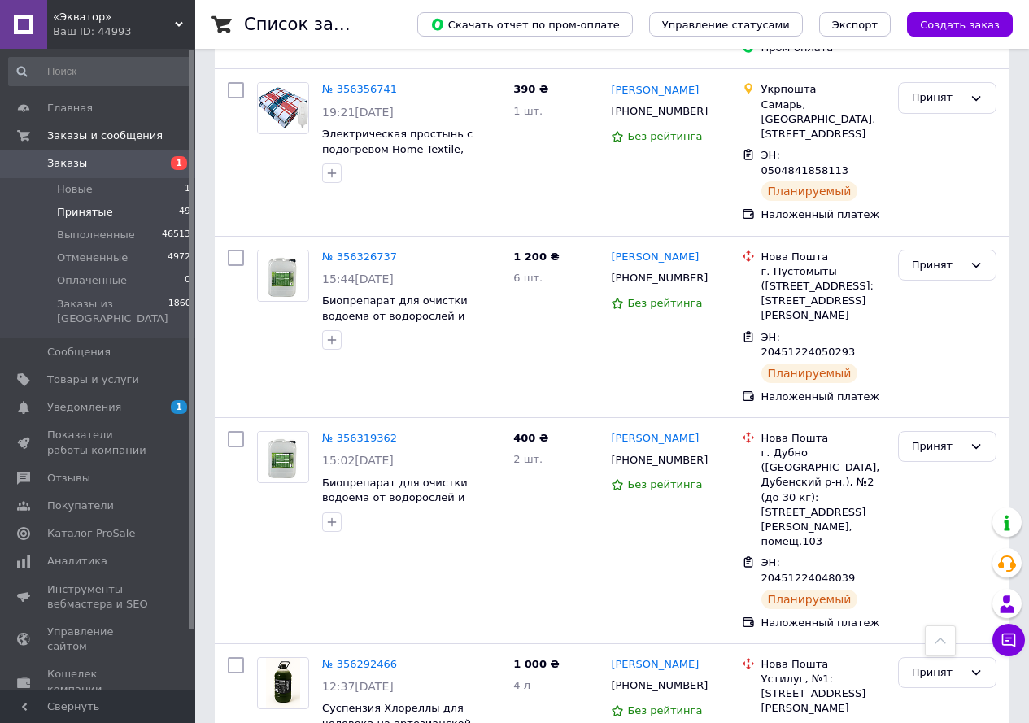
scroll to position [3078, 0]
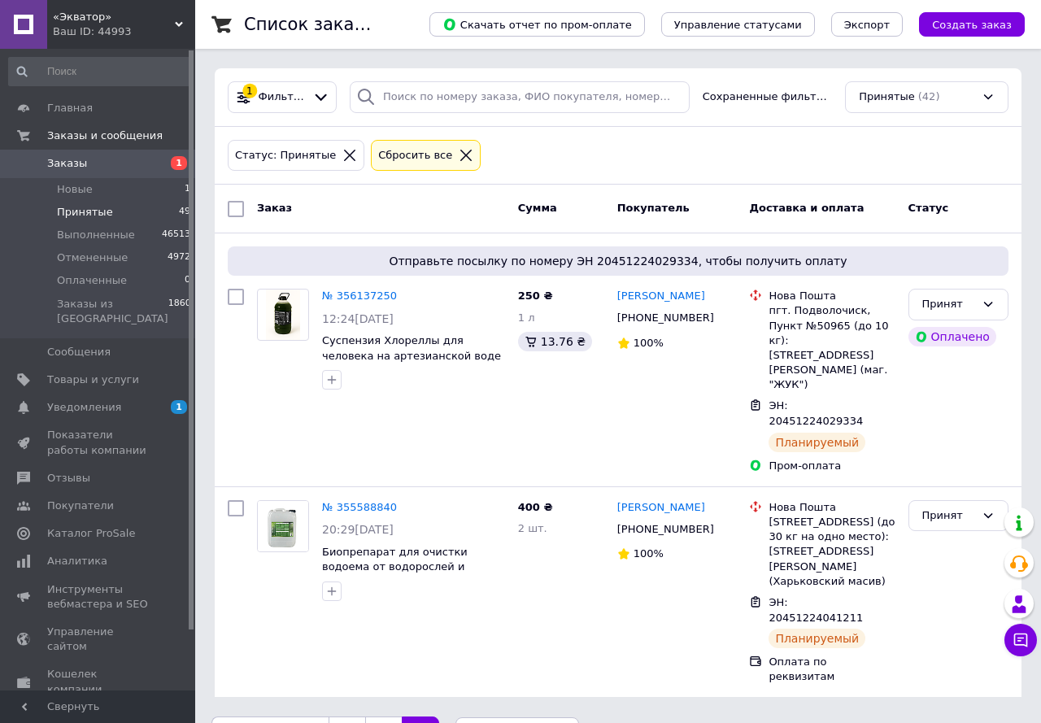
click at [377, 716] on link "2" at bounding box center [383, 733] width 37 height 34
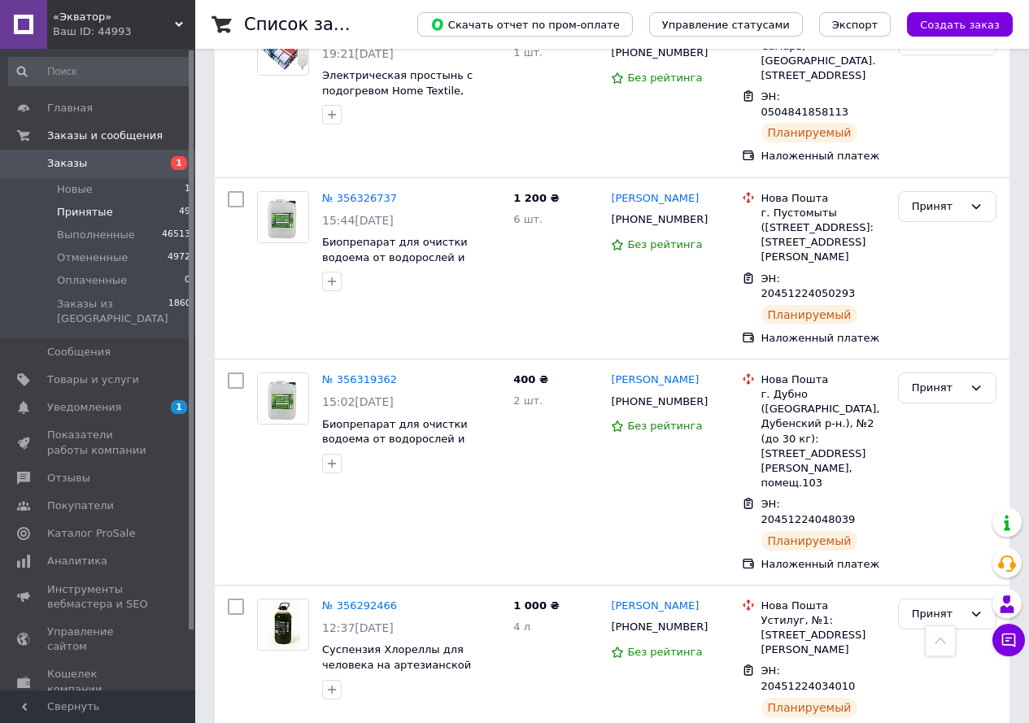
scroll to position [3078, 0]
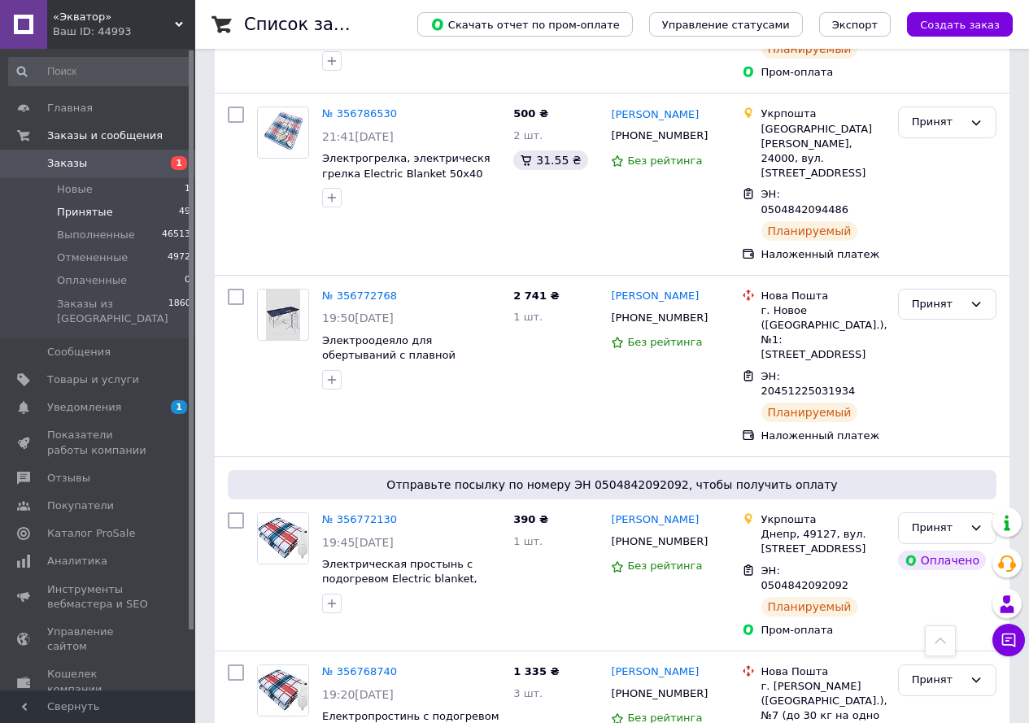
scroll to position [2749, 0]
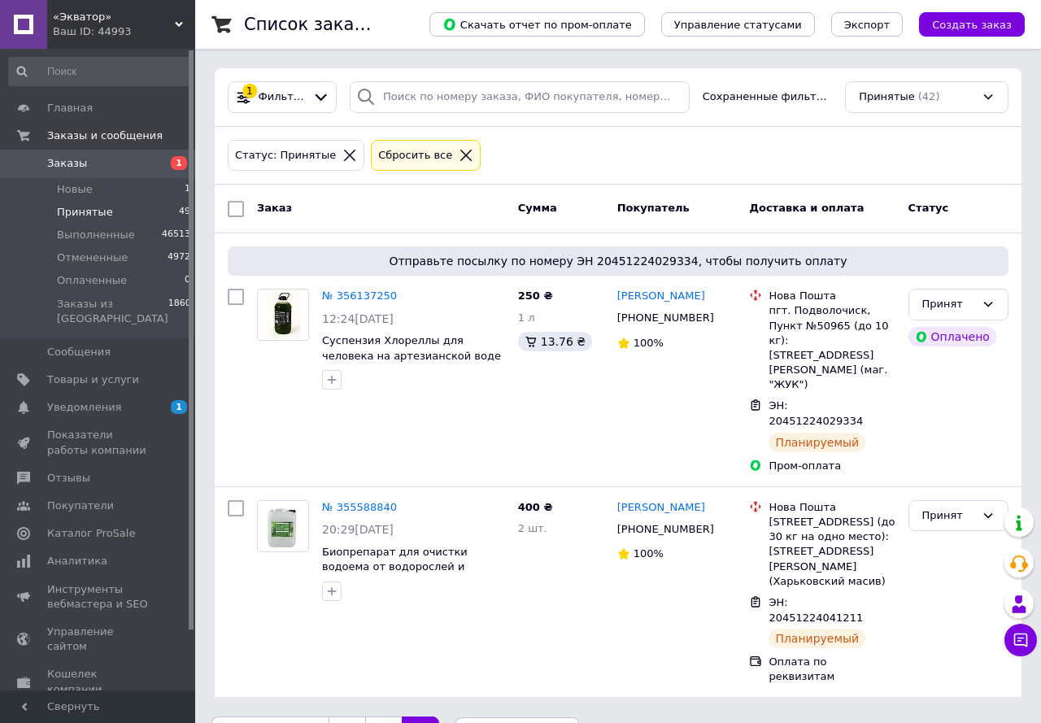
click at [385, 716] on link "2" at bounding box center [383, 733] width 37 height 34
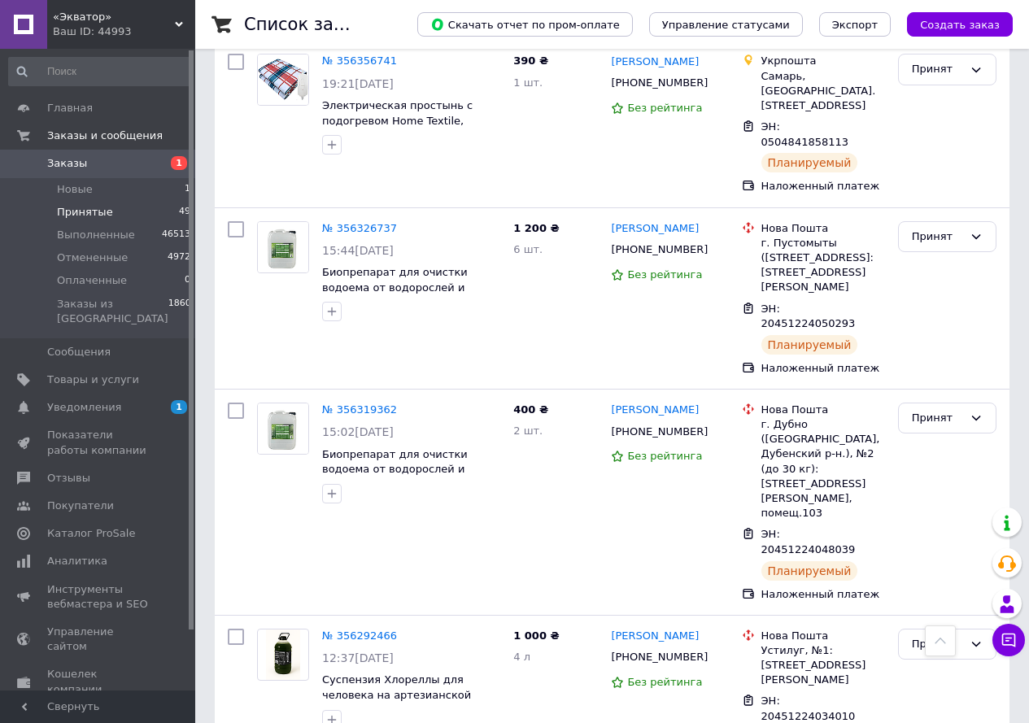
scroll to position [3078, 0]
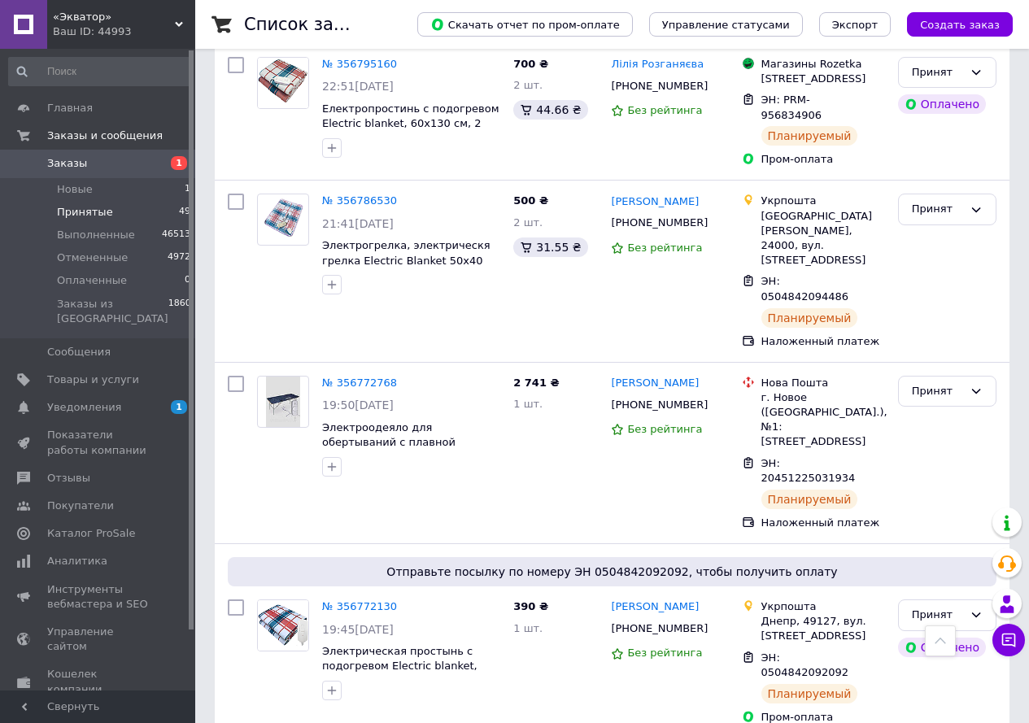
scroll to position [2749, 0]
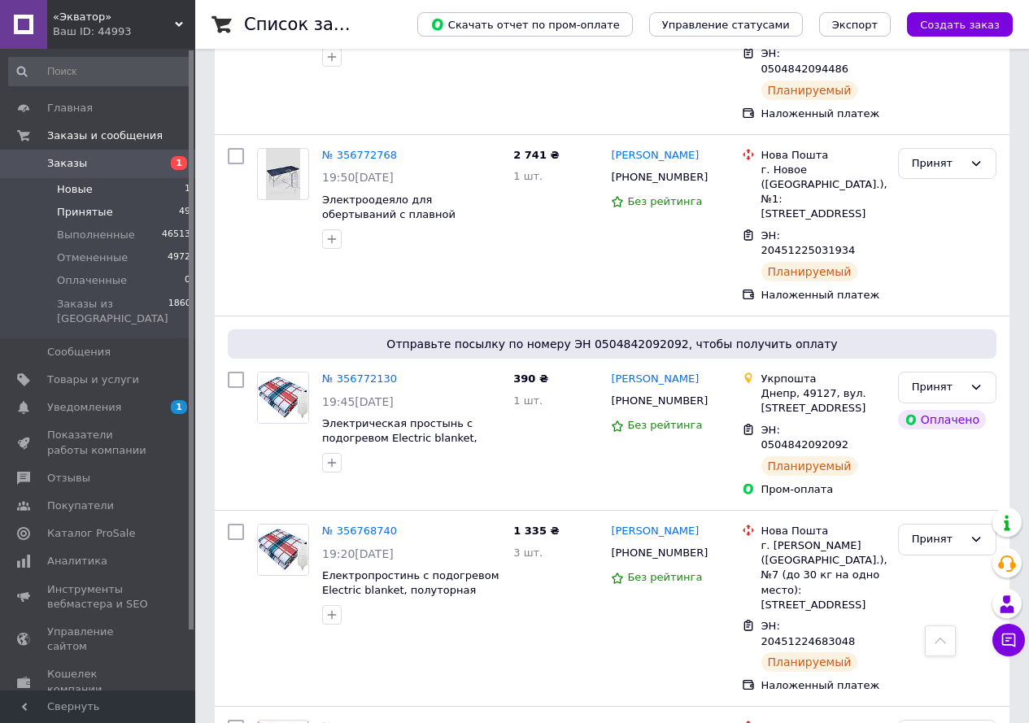
click at [67, 190] on span "Новые" at bounding box center [75, 189] width 36 height 15
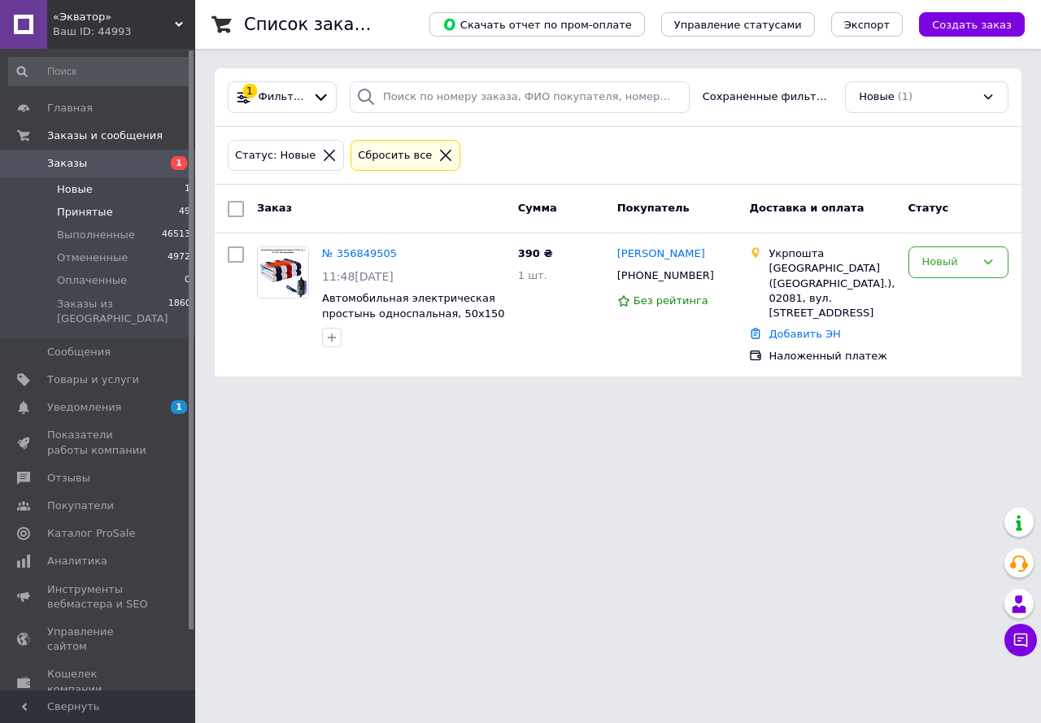
click at [89, 217] on span "Принятые" at bounding box center [85, 212] width 56 height 15
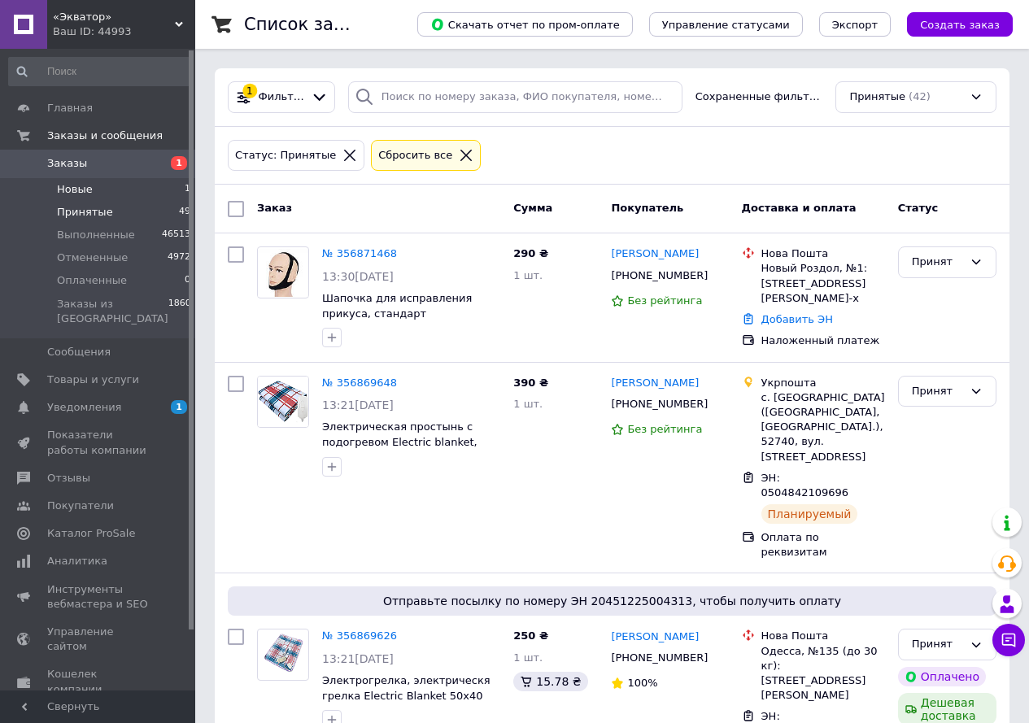
click at [59, 189] on span "Новые" at bounding box center [75, 189] width 36 height 15
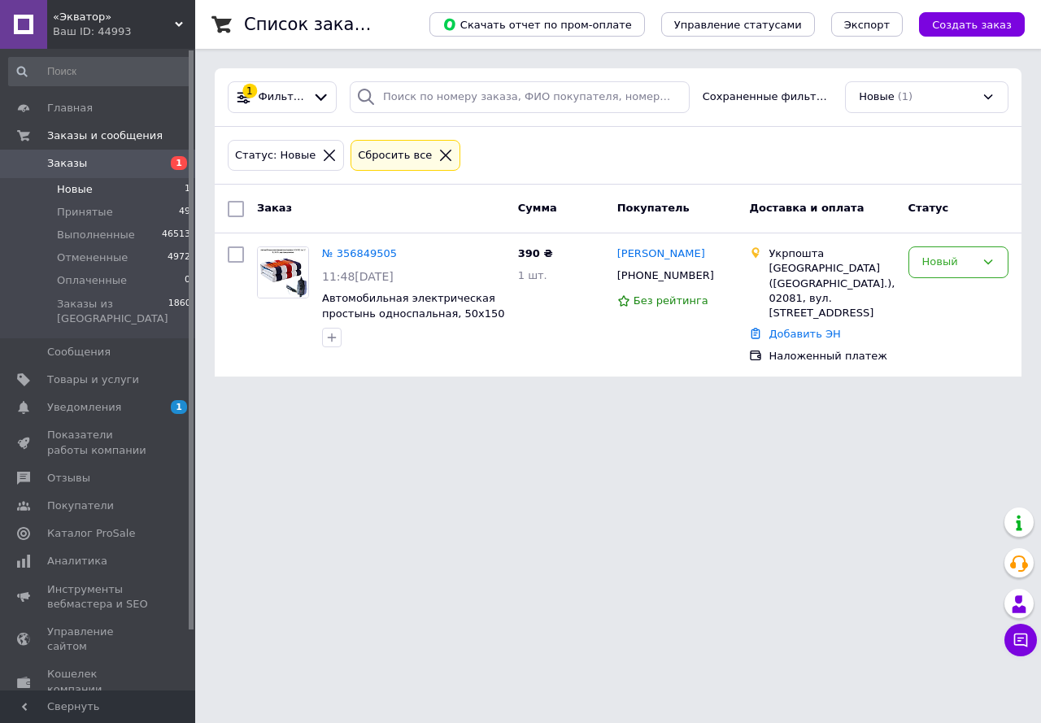
click at [81, 189] on span "Новые" at bounding box center [75, 189] width 36 height 15
click at [86, 215] on span "Принятые" at bounding box center [85, 212] width 56 height 15
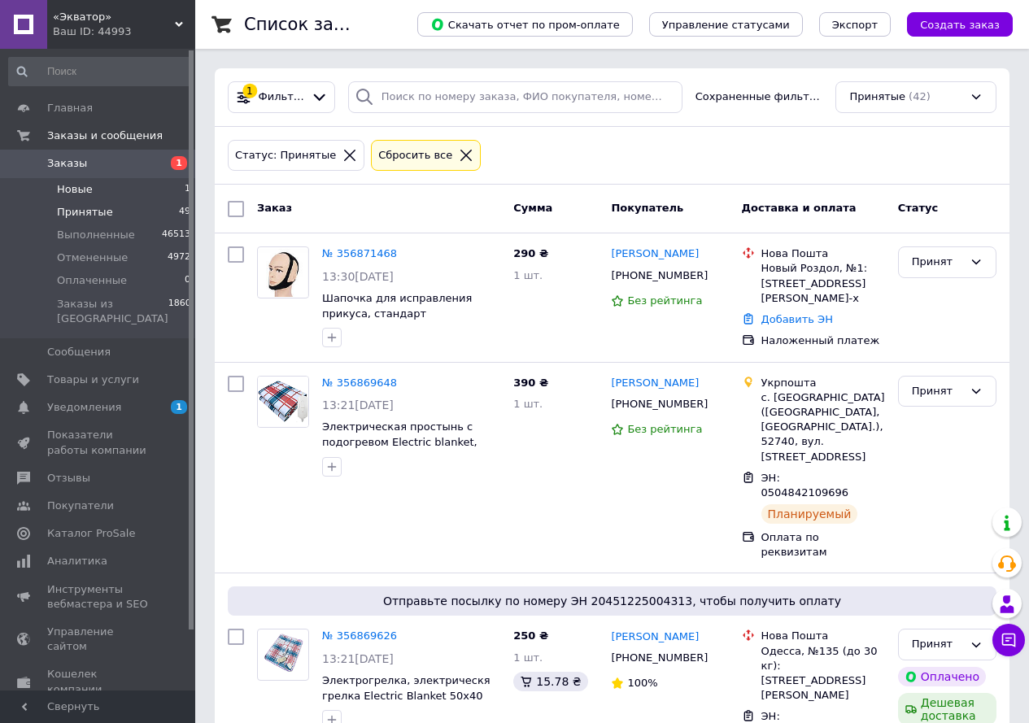
click at [62, 190] on span "Новые" at bounding box center [75, 189] width 36 height 15
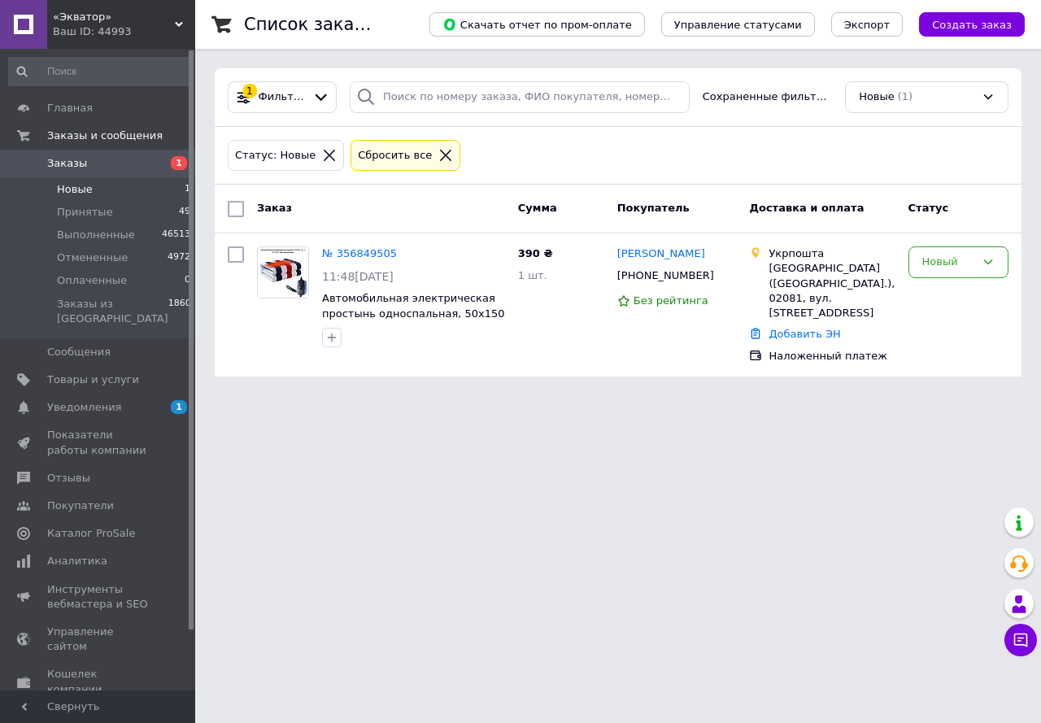
click at [62, 180] on li "Новые 1" at bounding box center [100, 189] width 200 height 23
click at [78, 203] on li "Принятые 49" at bounding box center [100, 212] width 200 height 23
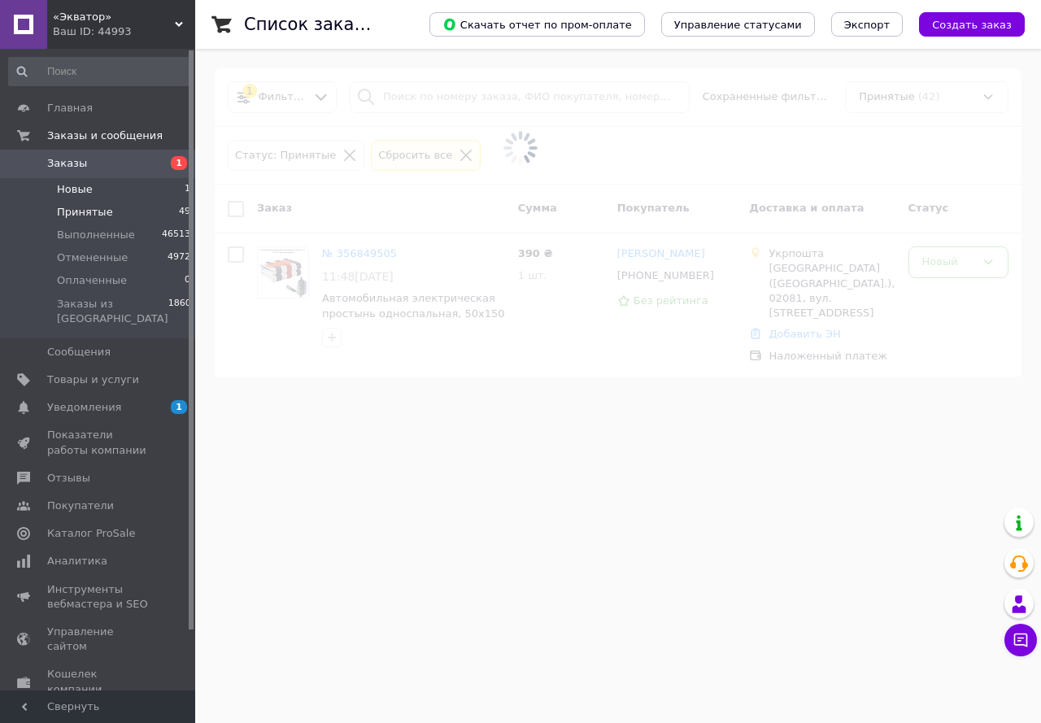
click at [77, 186] on span "Новые" at bounding box center [75, 189] width 36 height 15
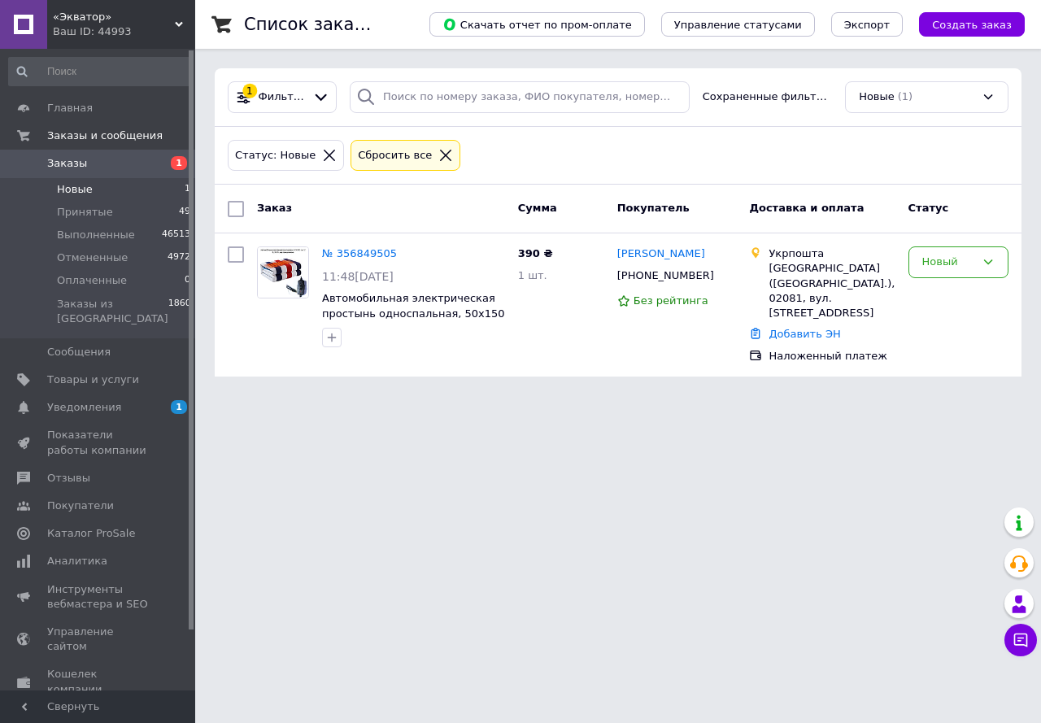
click at [584, 396] on html "«Экватор» Ваш ID: 44993 Сайт «Экватор» Кабинет покупателя Проверить состояние с…" at bounding box center [520, 198] width 1041 height 396
click at [76, 213] on span "Принятые" at bounding box center [85, 212] width 56 height 15
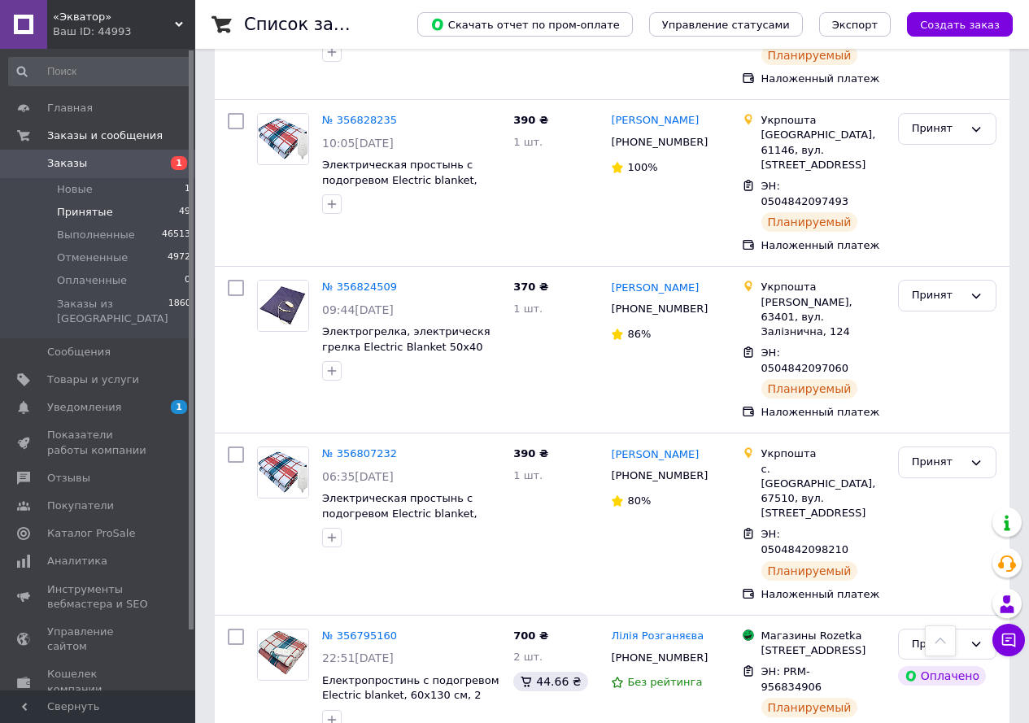
scroll to position [1952, 0]
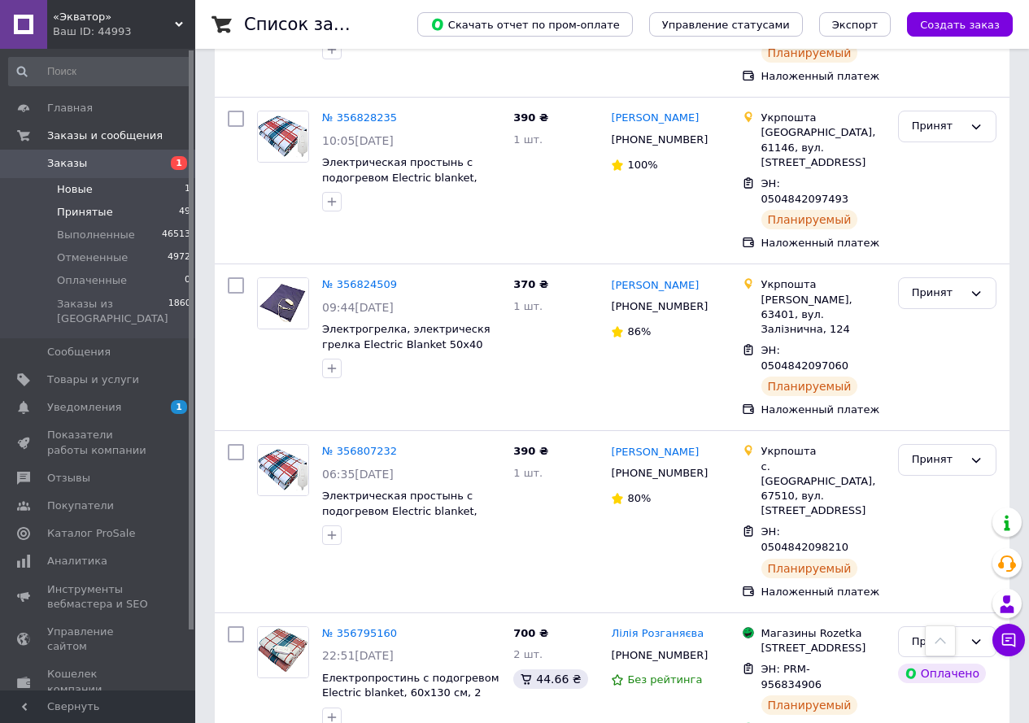
click at [74, 184] on span "Новые" at bounding box center [75, 189] width 36 height 15
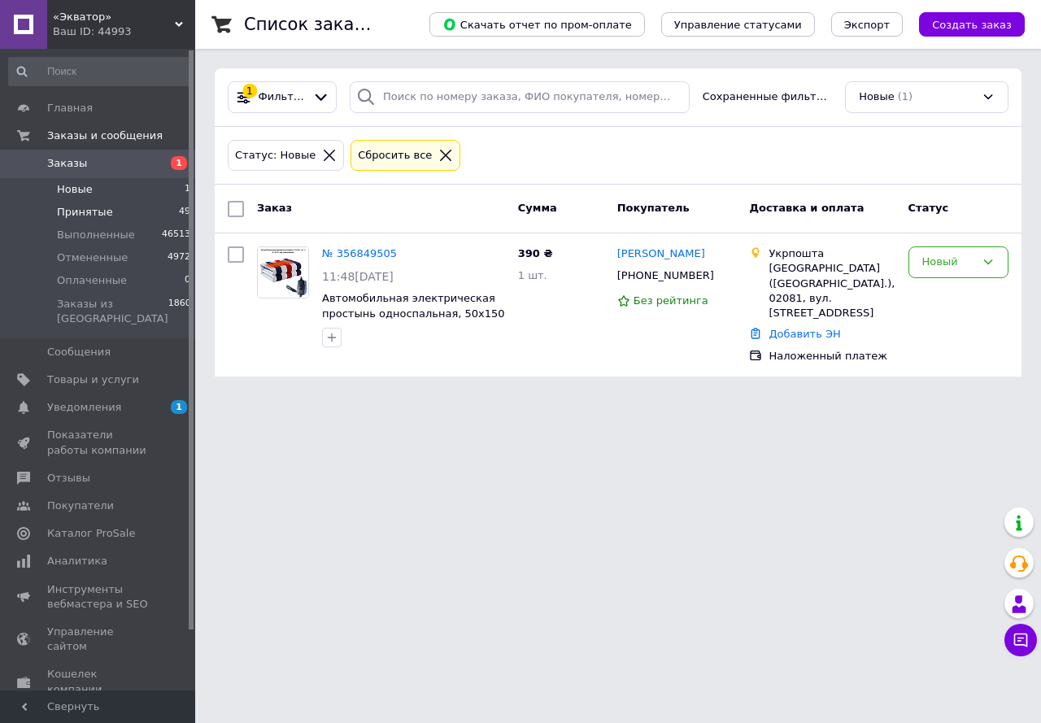
click at [66, 207] on span "Принятые" at bounding box center [85, 212] width 56 height 15
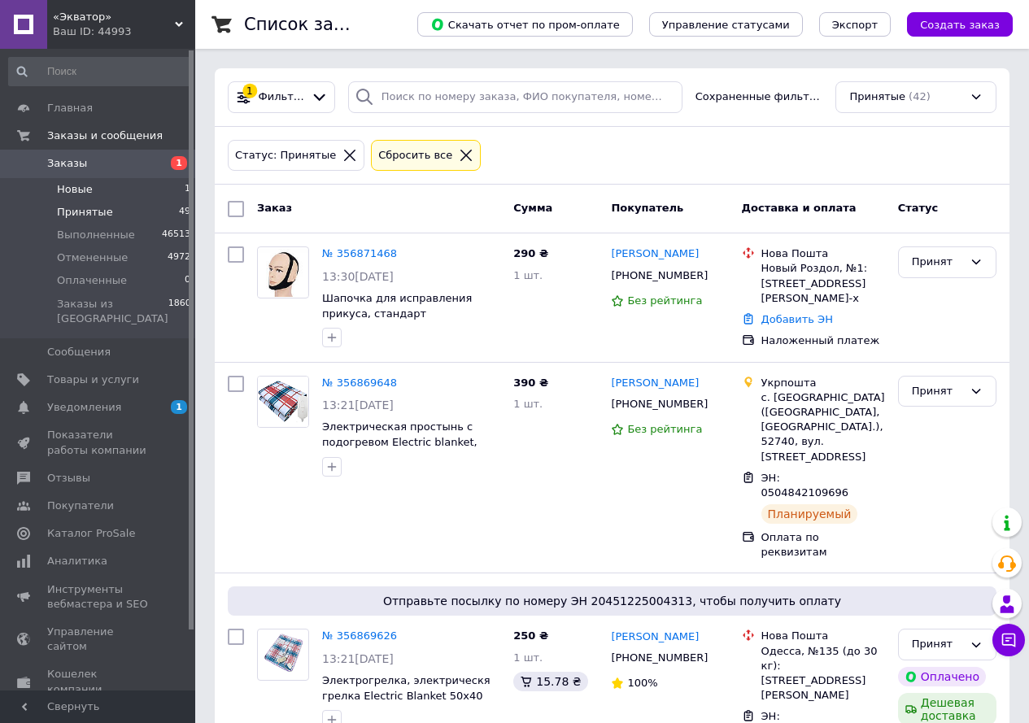
click at [87, 188] on span "Новые" at bounding box center [75, 189] width 36 height 15
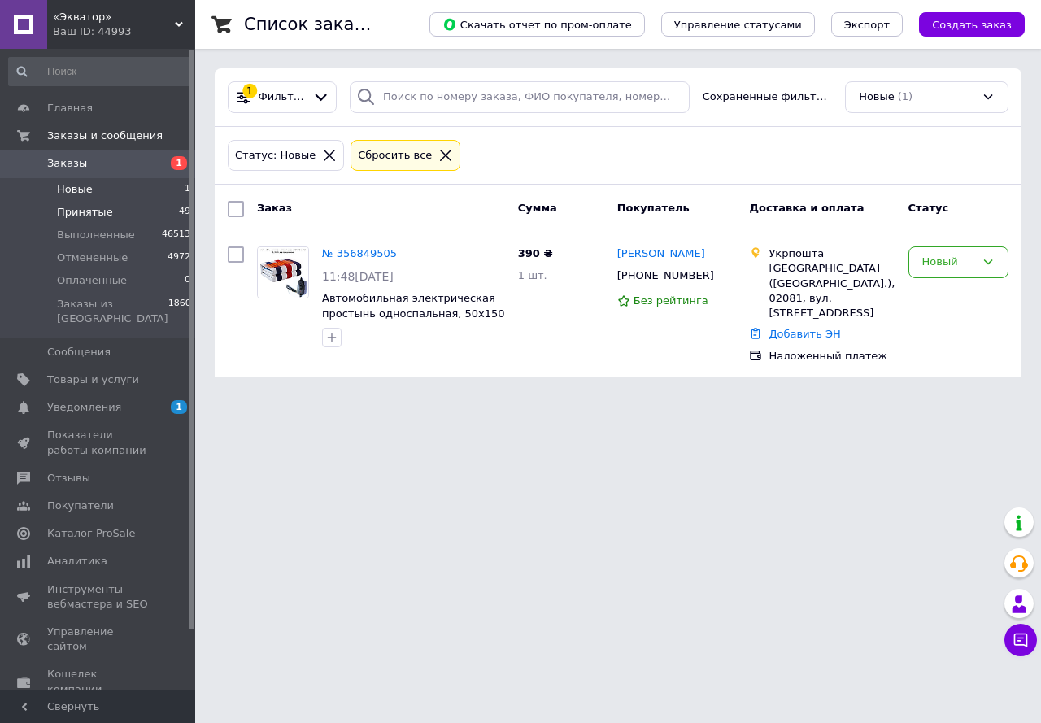
click at [71, 216] on span "Принятые" at bounding box center [85, 212] width 56 height 15
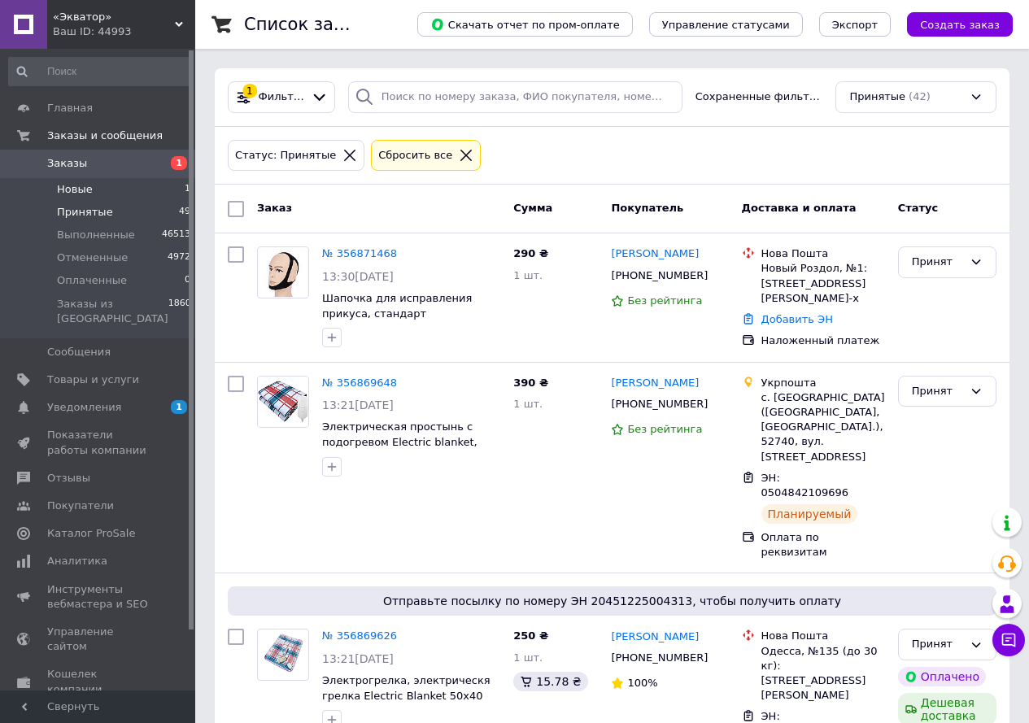
click at [77, 188] on span "Новые" at bounding box center [75, 189] width 36 height 15
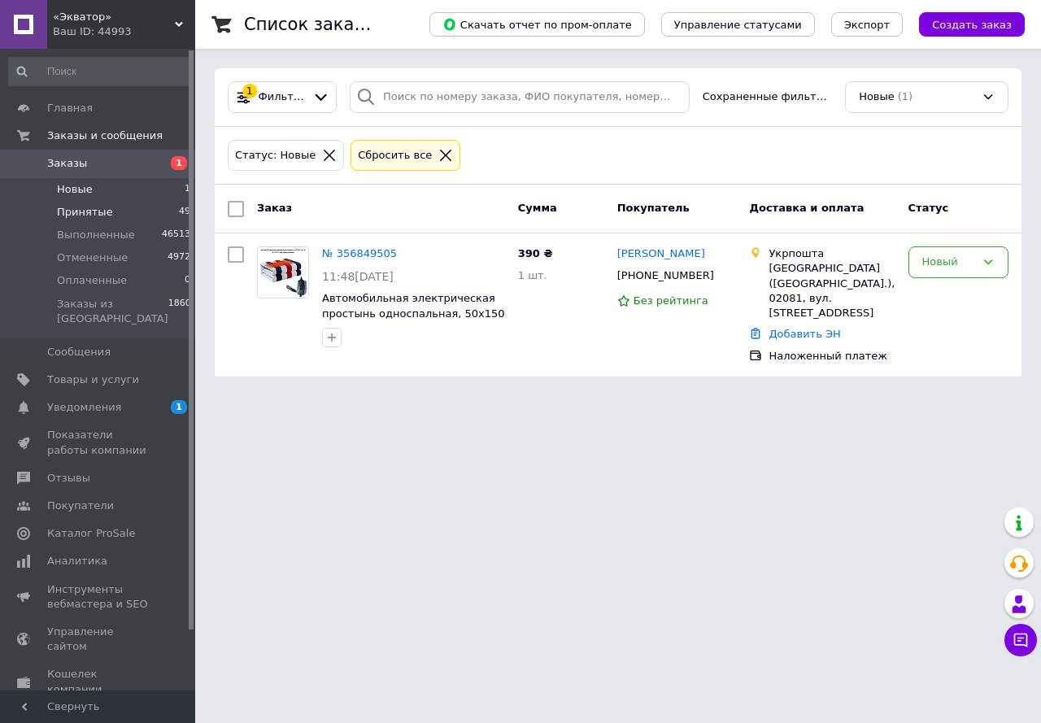
click at [90, 211] on span "Принятые" at bounding box center [85, 212] width 56 height 15
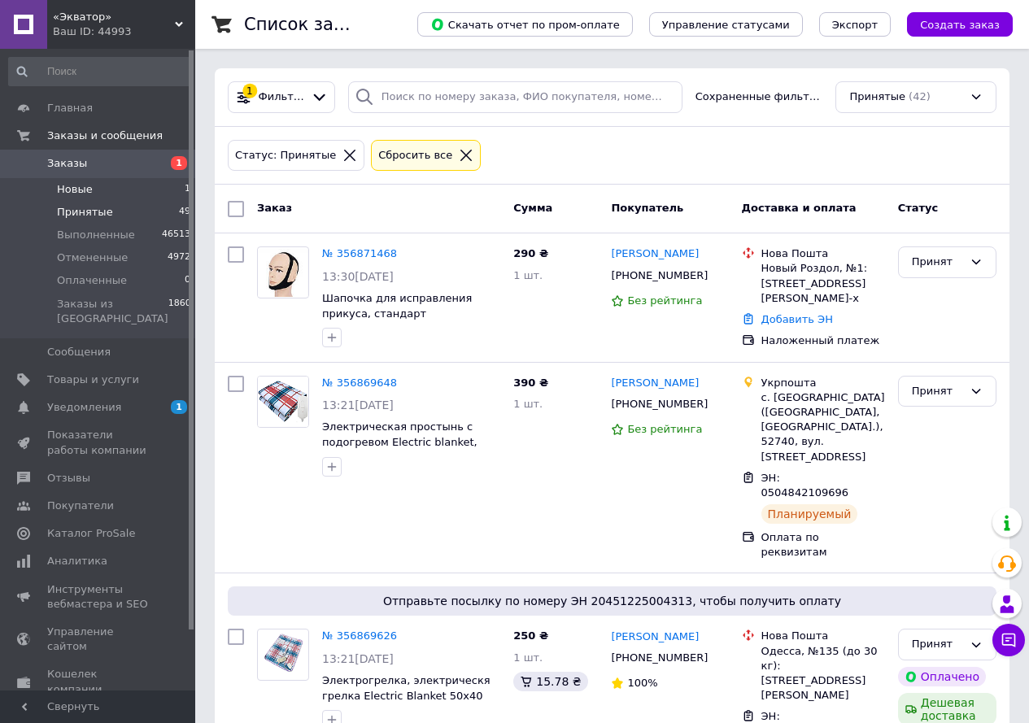
click at [82, 195] on span "Новые" at bounding box center [75, 189] width 36 height 15
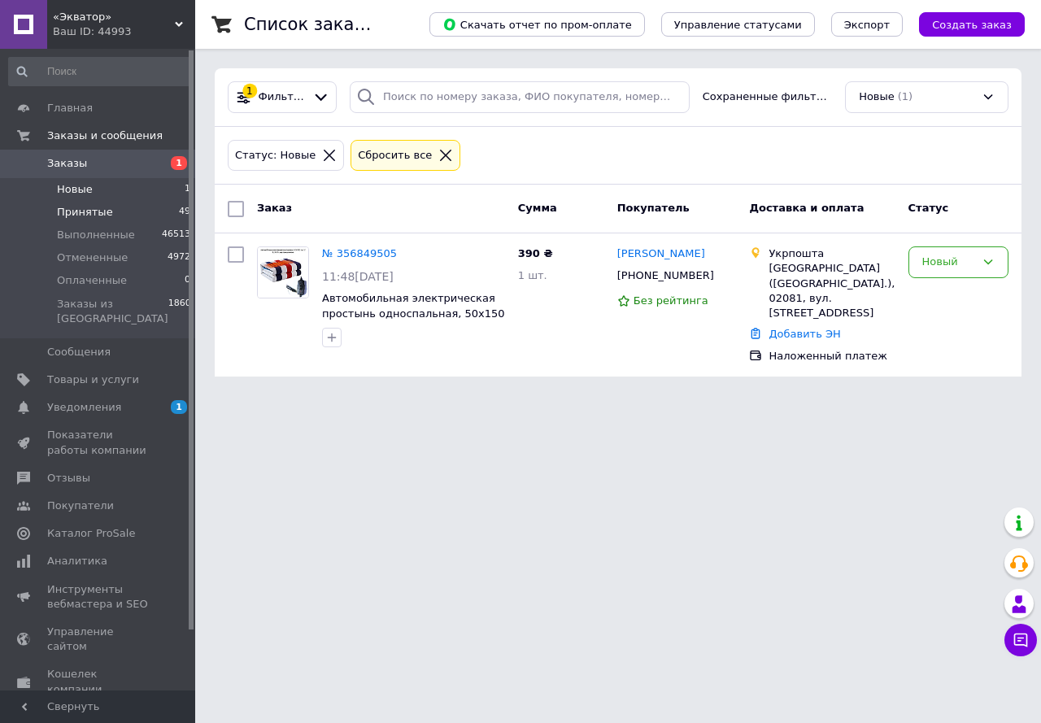
click at [99, 214] on span "Принятые" at bounding box center [85, 212] width 56 height 15
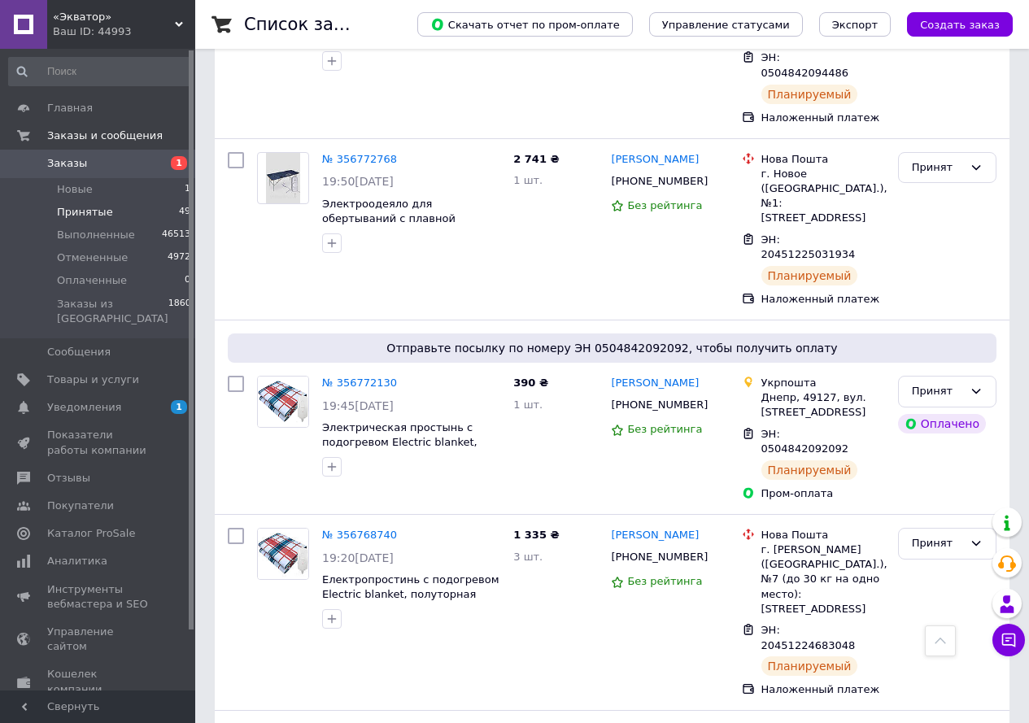
scroll to position [2749, 0]
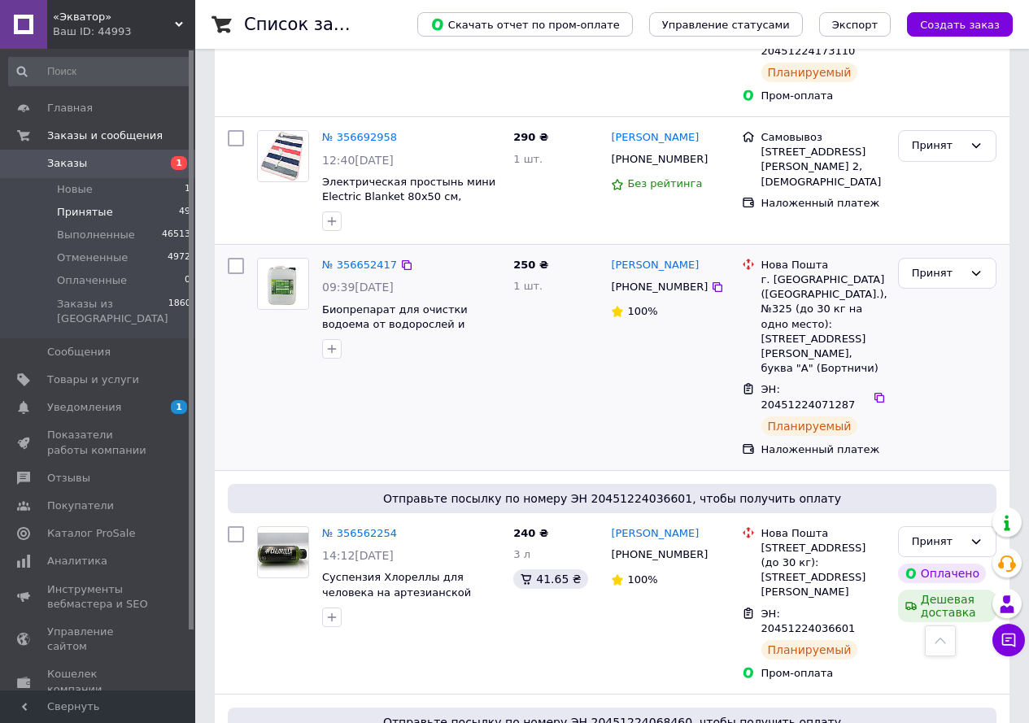
scroll to position [895, 0]
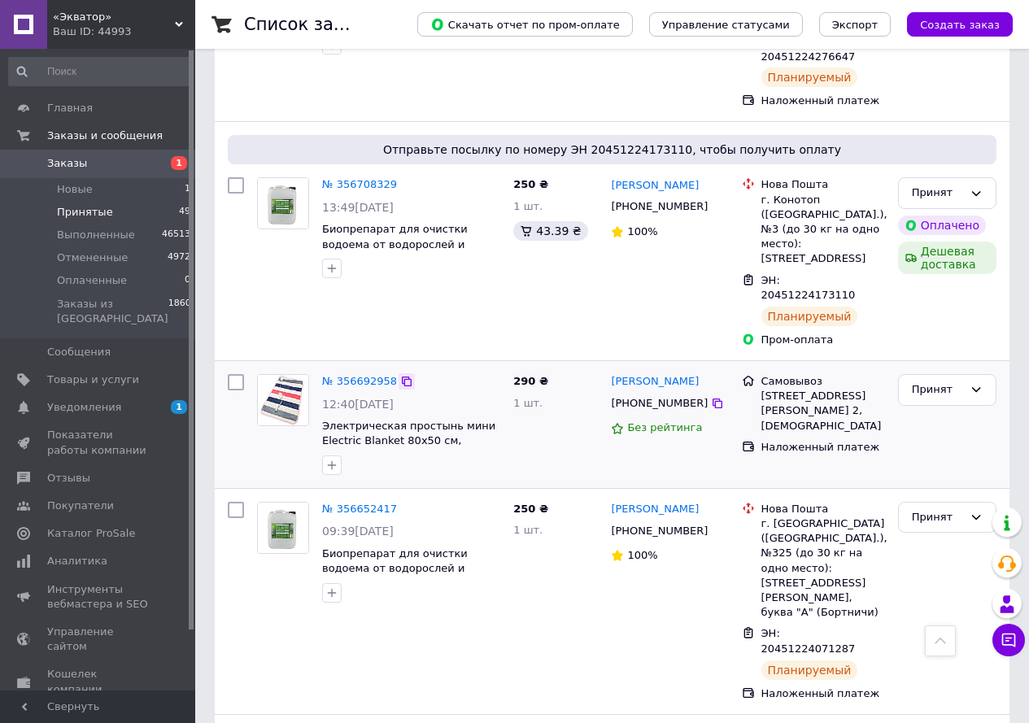
click at [402, 377] on icon at bounding box center [407, 382] width 10 height 10
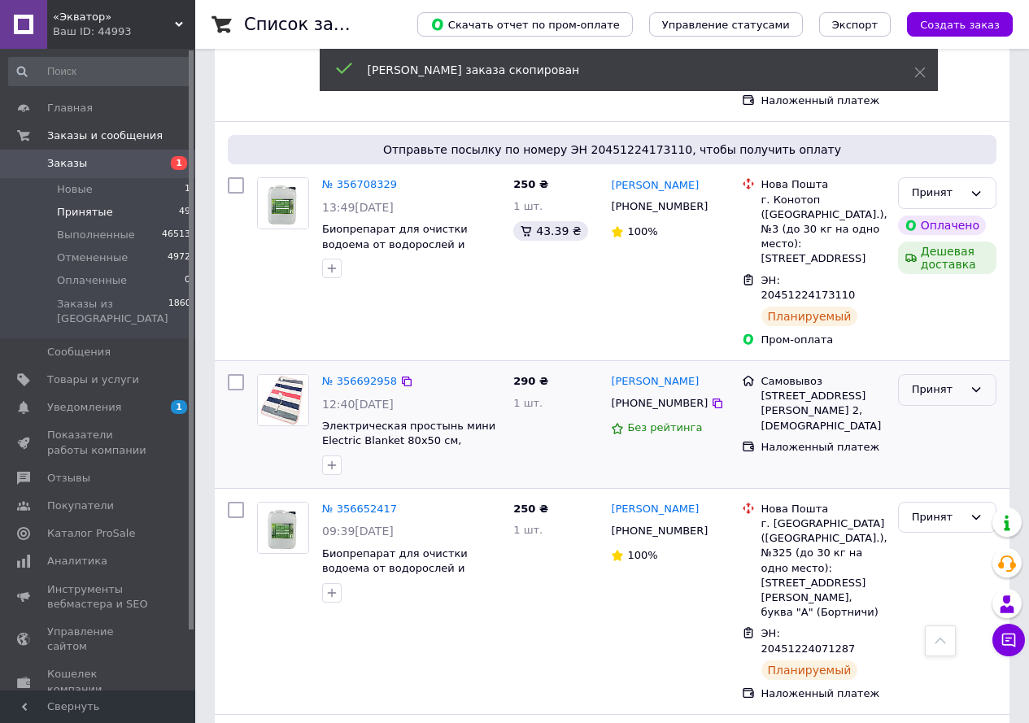
click at [974, 387] on icon at bounding box center [976, 389] width 9 height 5
click at [952, 409] on li "Выполнен" at bounding box center [947, 424] width 97 height 30
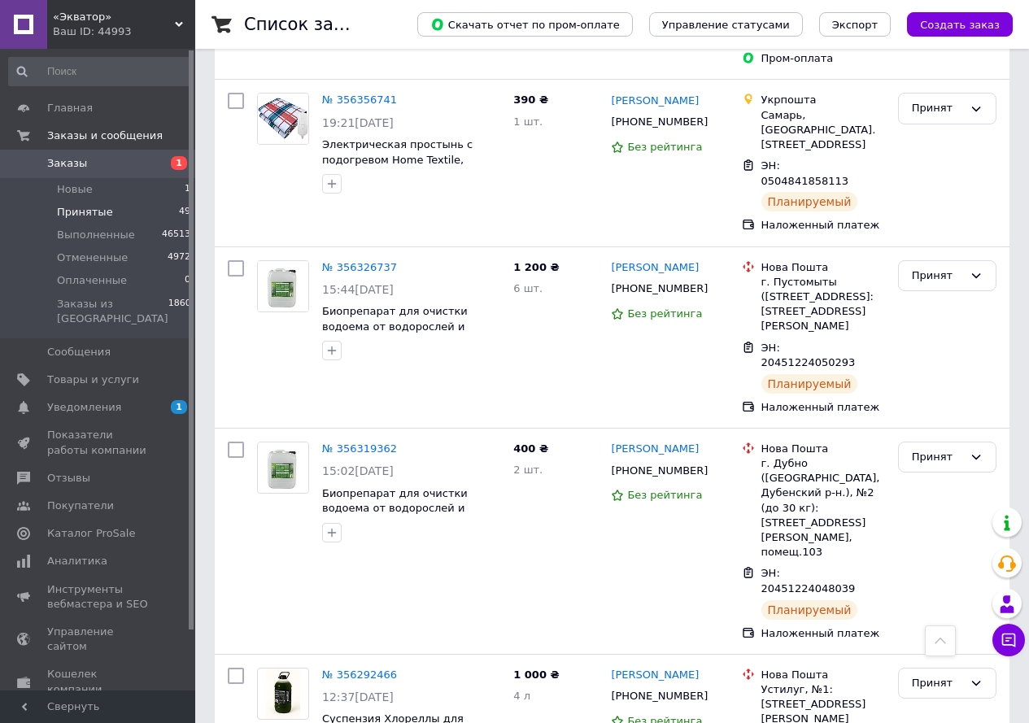
scroll to position [3078, 0]
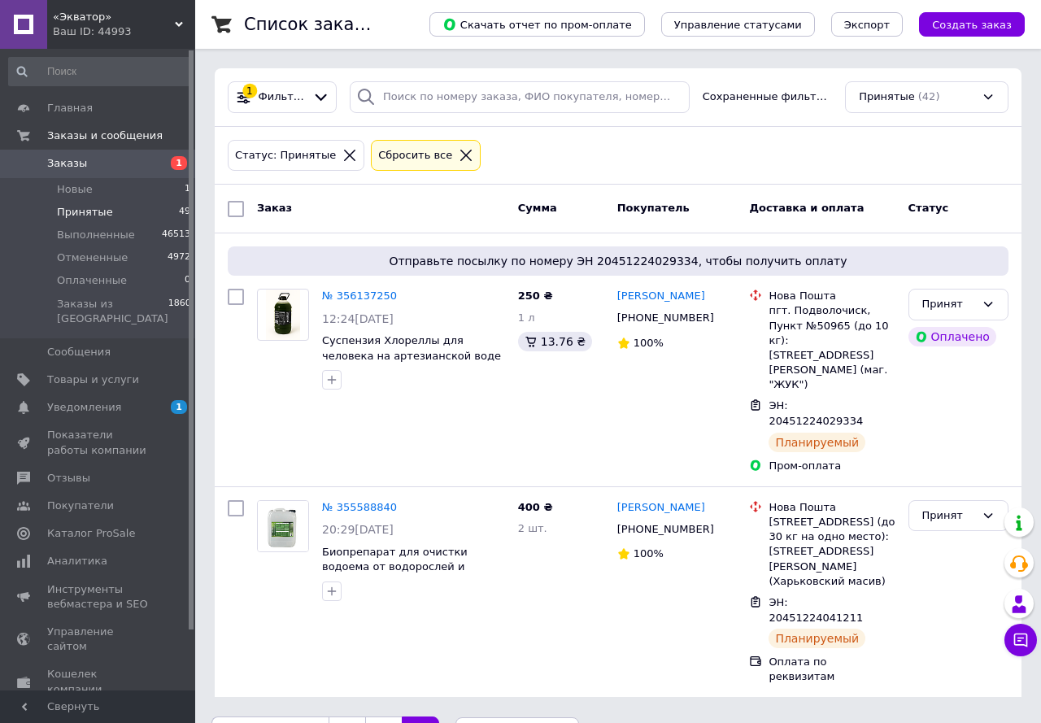
click at [329, 716] on link "1" at bounding box center [347, 733] width 37 height 34
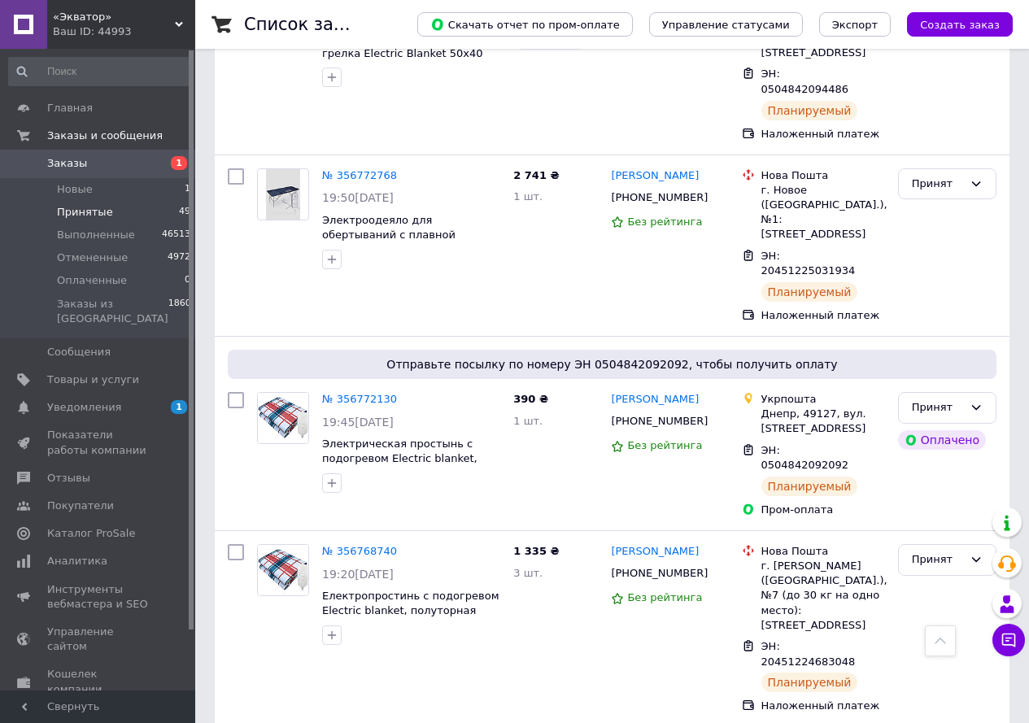
scroll to position [2749, 0]
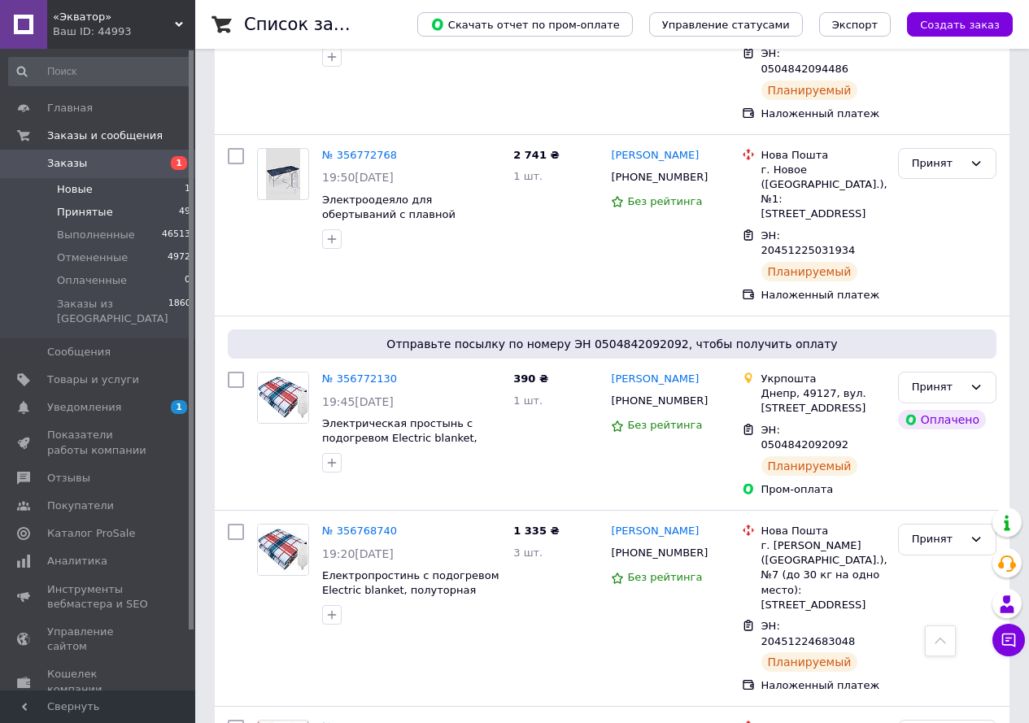
click at [77, 191] on span "Новые" at bounding box center [75, 189] width 36 height 15
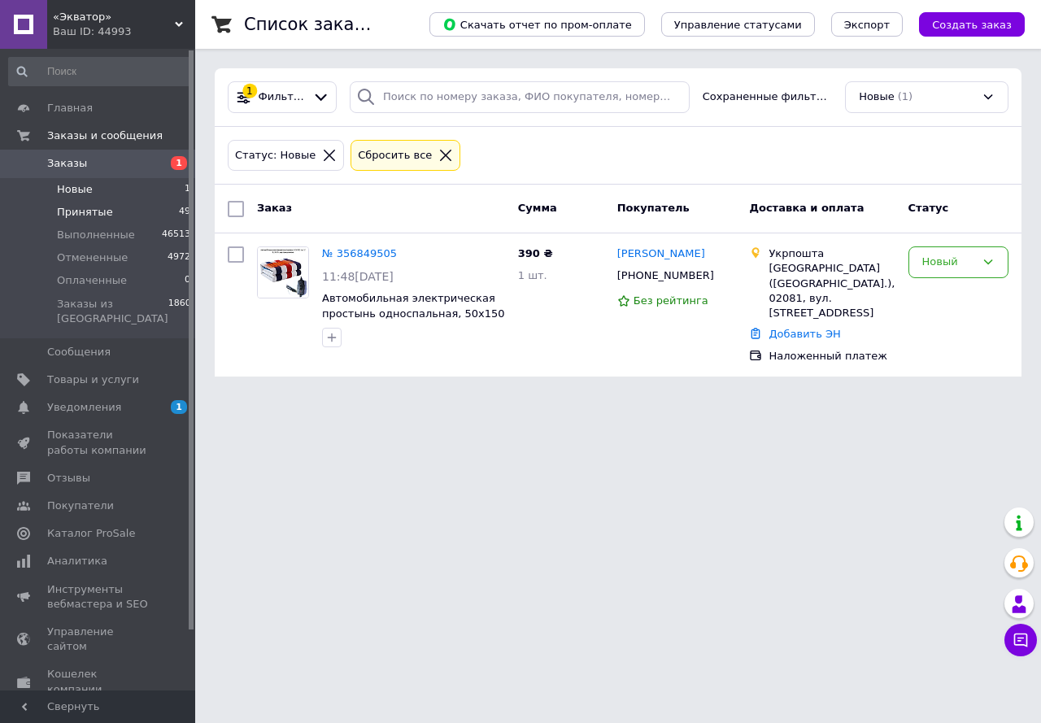
click at [89, 212] on span "Принятые" at bounding box center [85, 212] width 56 height 15
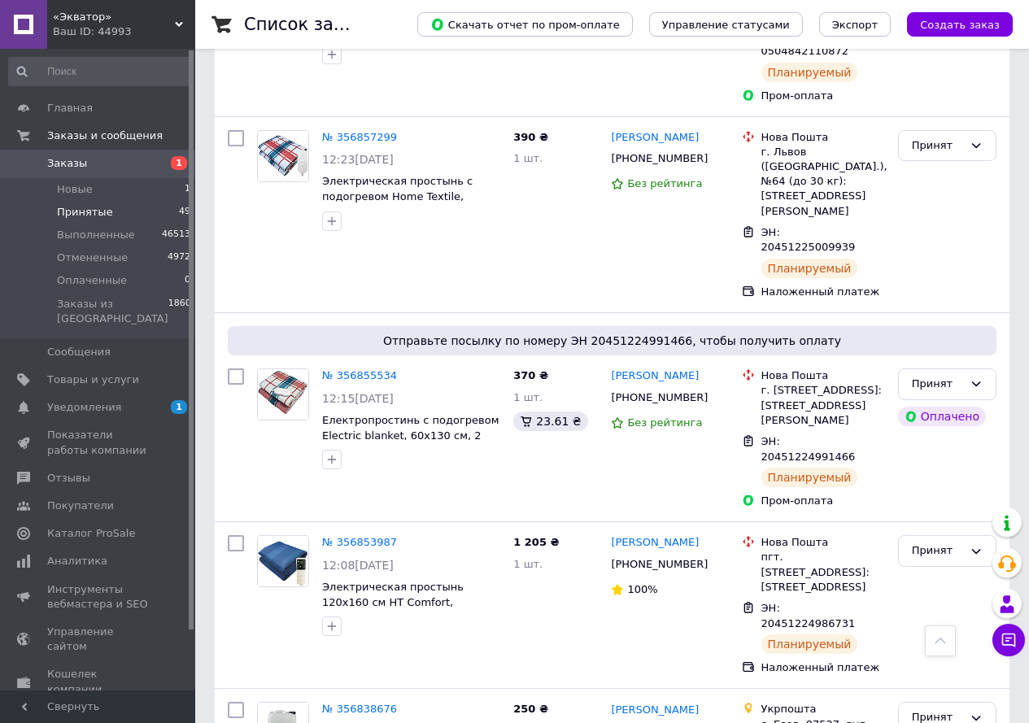
scroll to position [1220, 0]
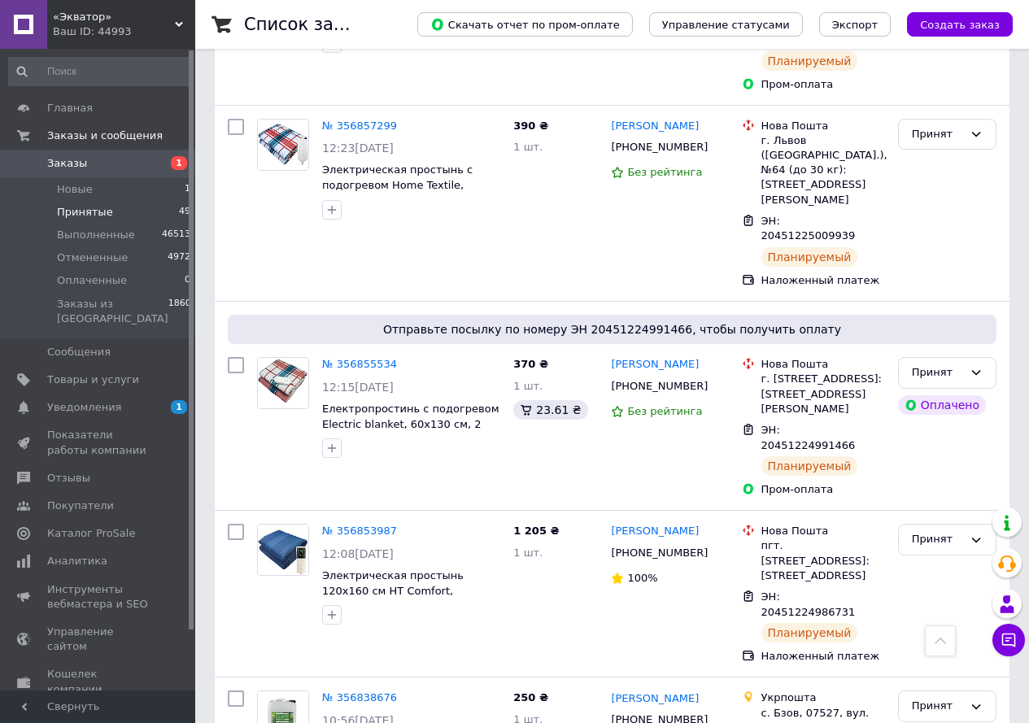
click at [89, 211] on span "Принятые" at bounding box center [85, 212] width 56 height 15
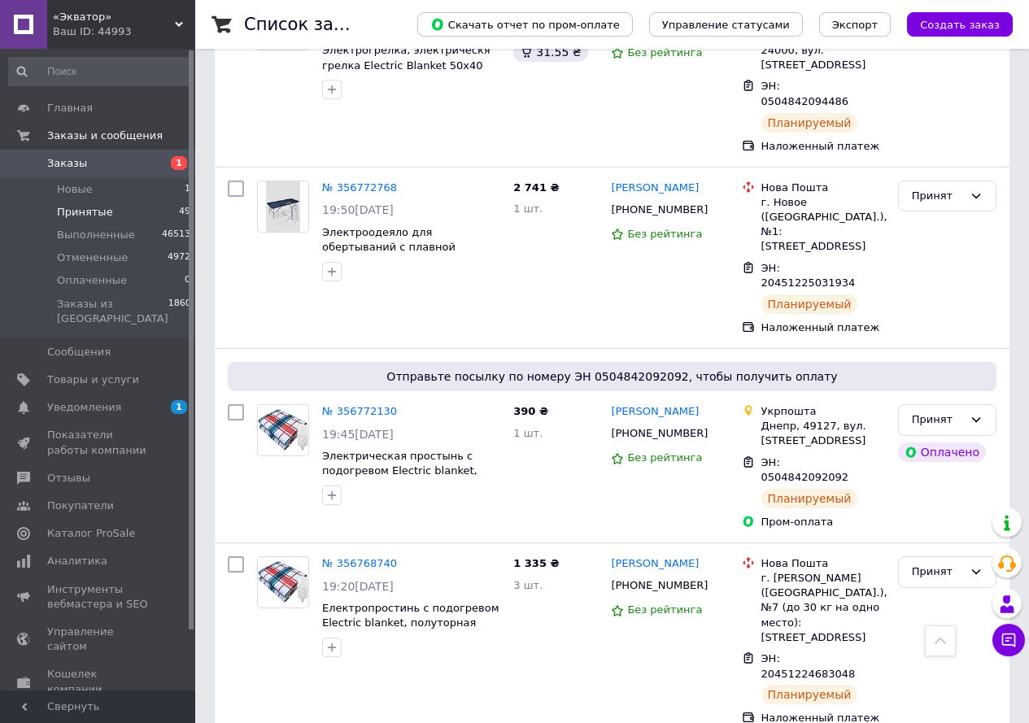
scroll to position [2749, 0]
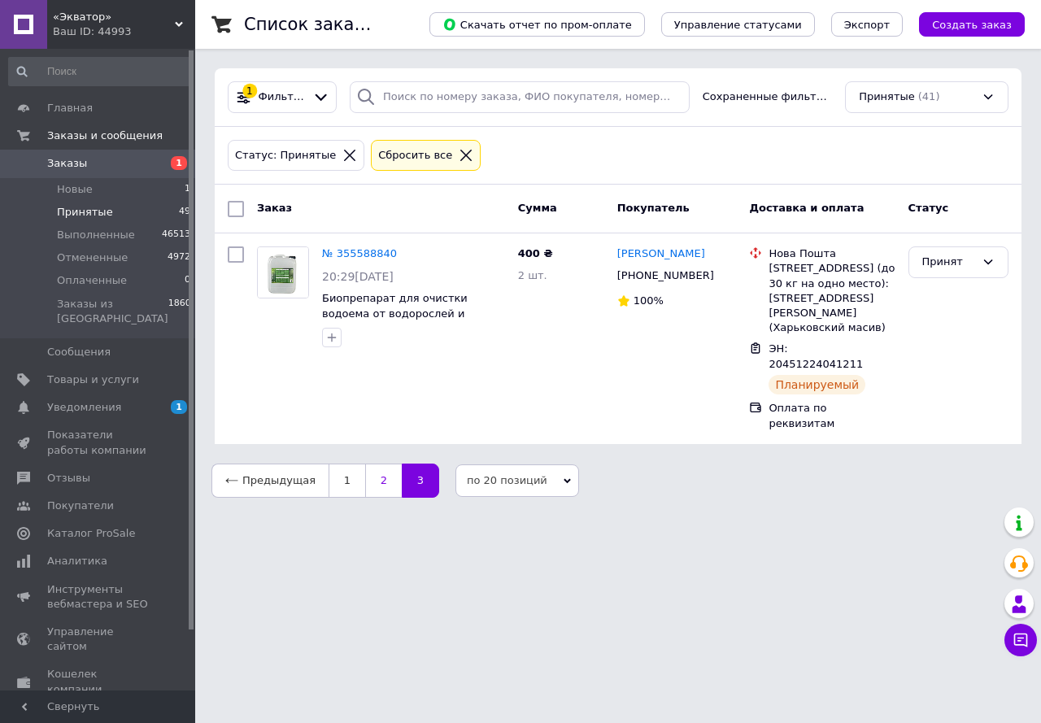
click at [365, 464] on link "2" at bounding box center [383, 481] width 37 height 34
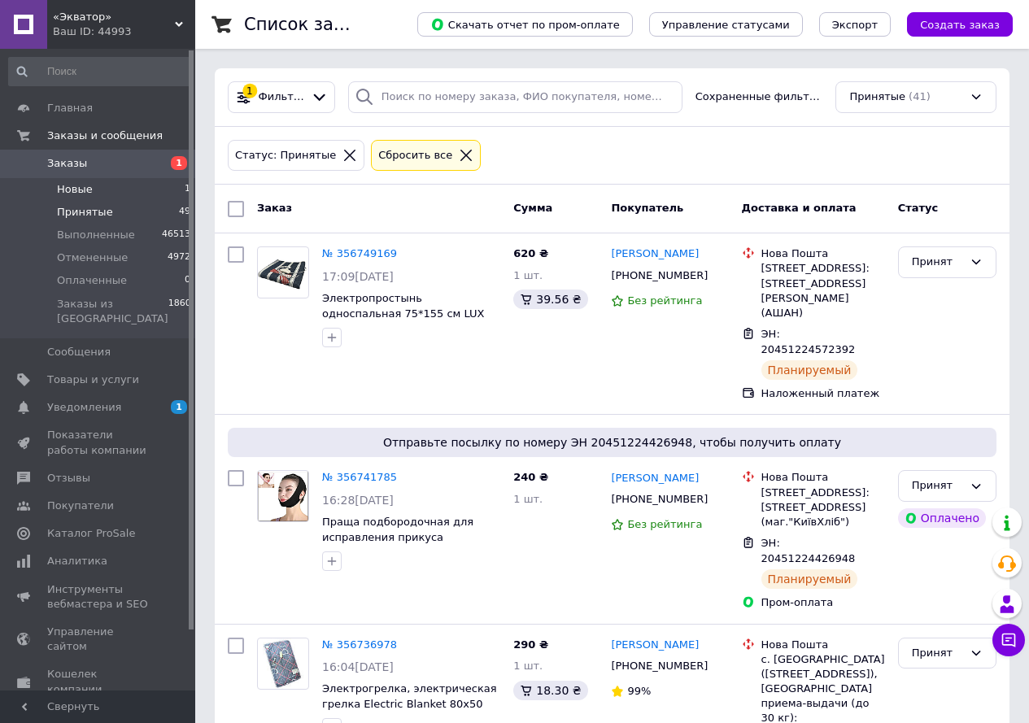
click at [87, 185] on span "Новые" at bounding box center [75, 189] width 36 height 15
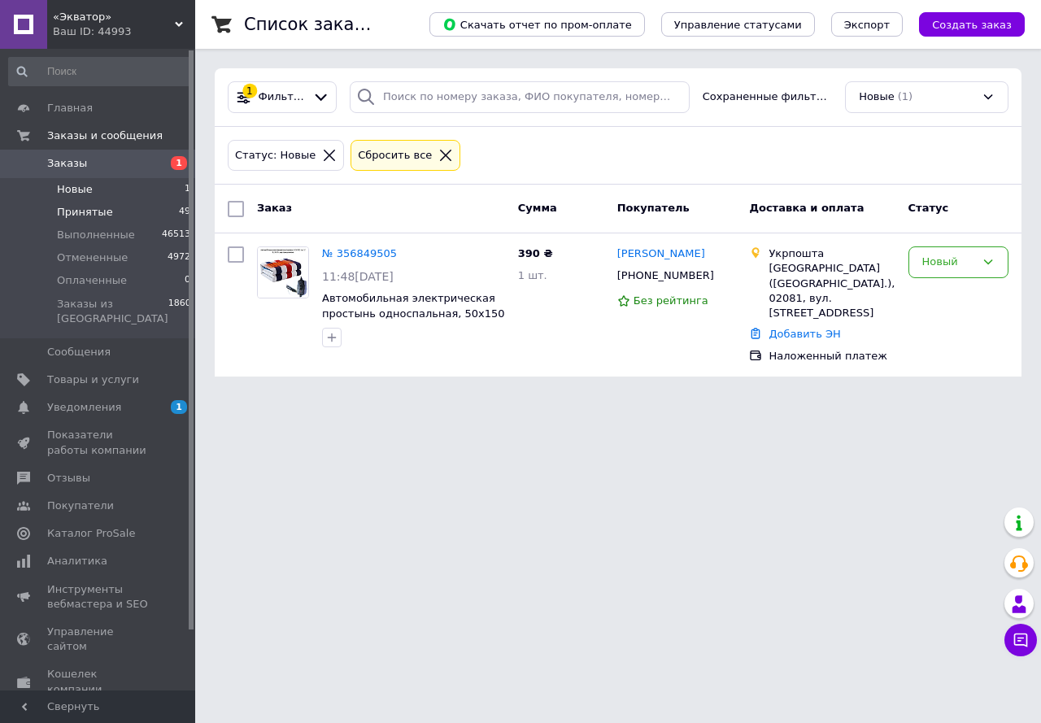
click at [85, 215] on span "Принятые" at bounding box center [85, 212] width 56 height 15
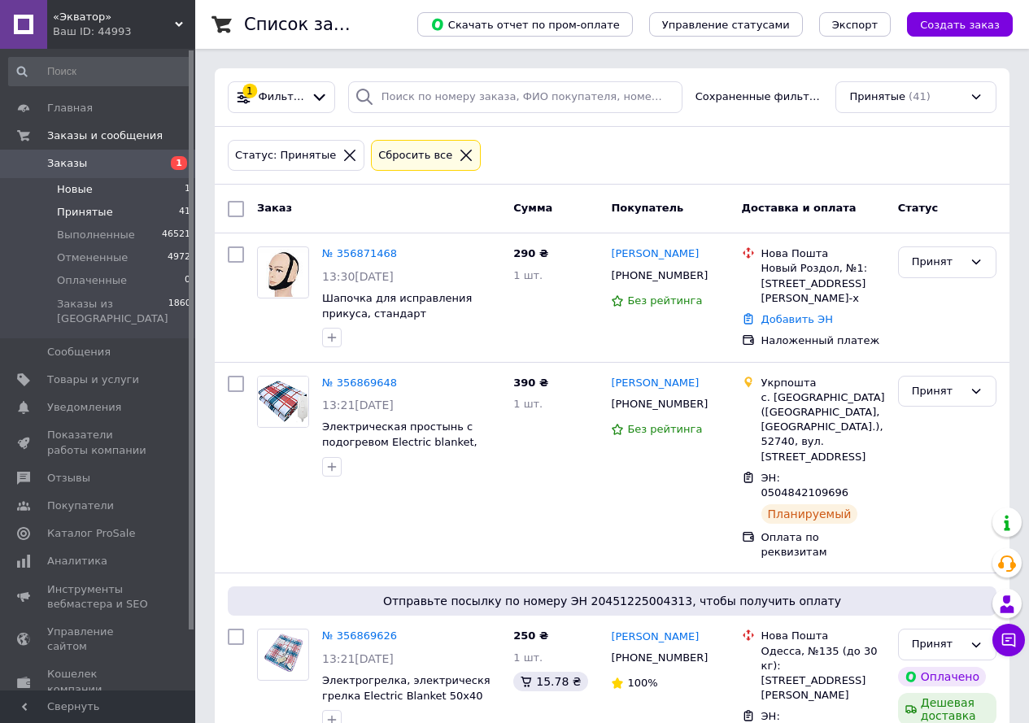
click at [71, 186] on span "Новые" at bounding box center [75, 189] width 36 height 15
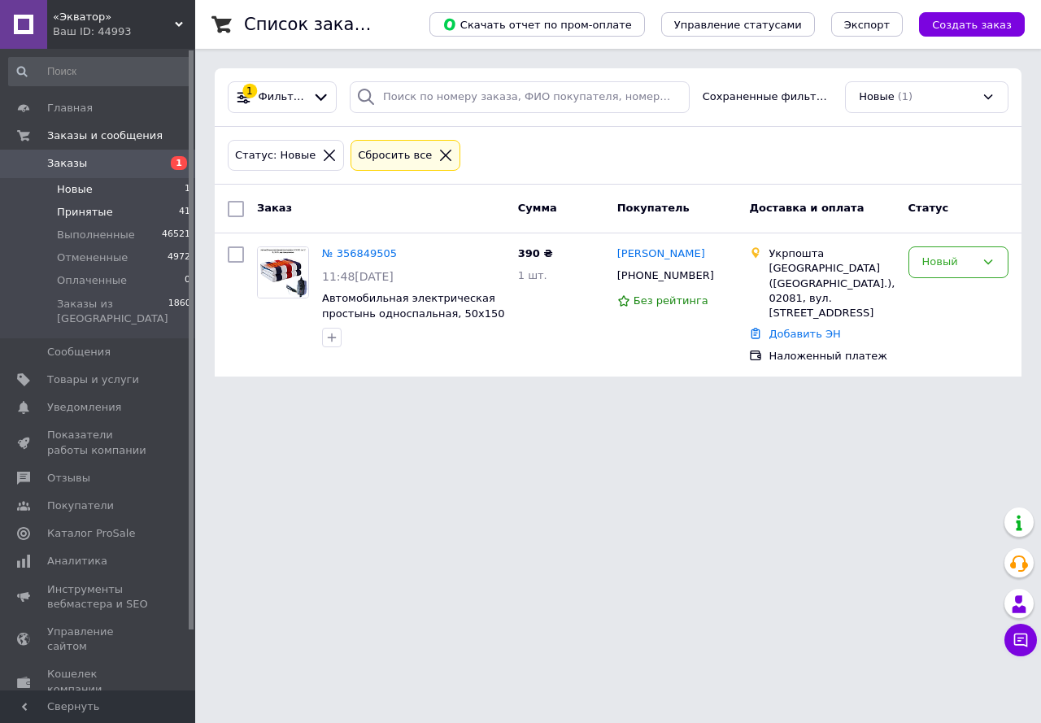
click at [87, 210] on span "Принятые" at bounding box center [85, 212] width 56 height 15
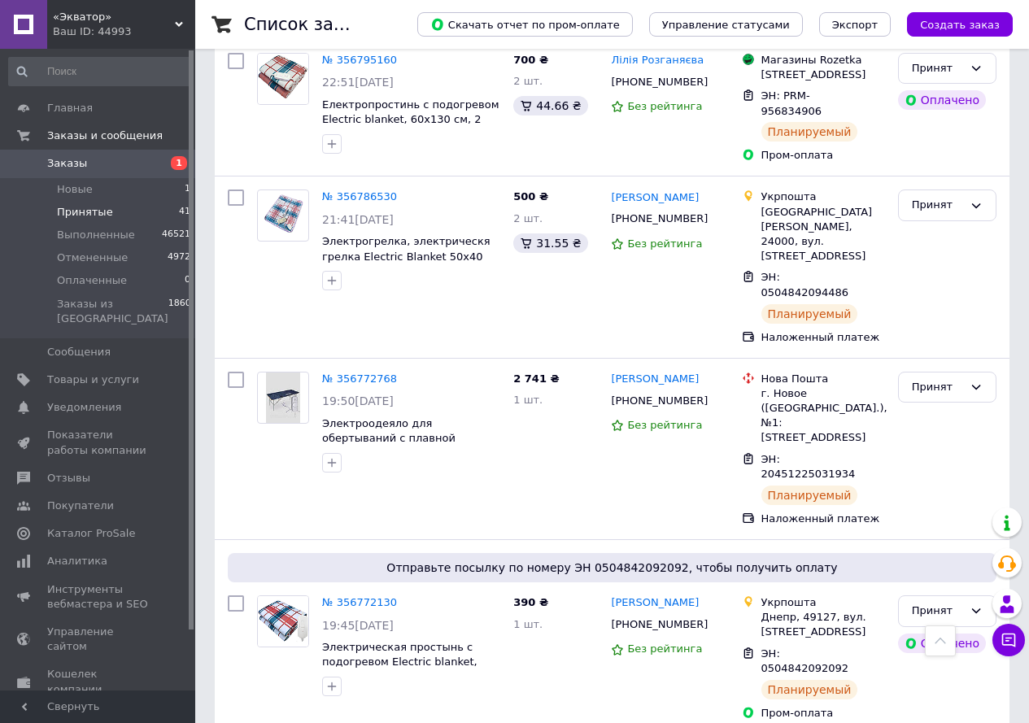
scroll to position [2749, 0]
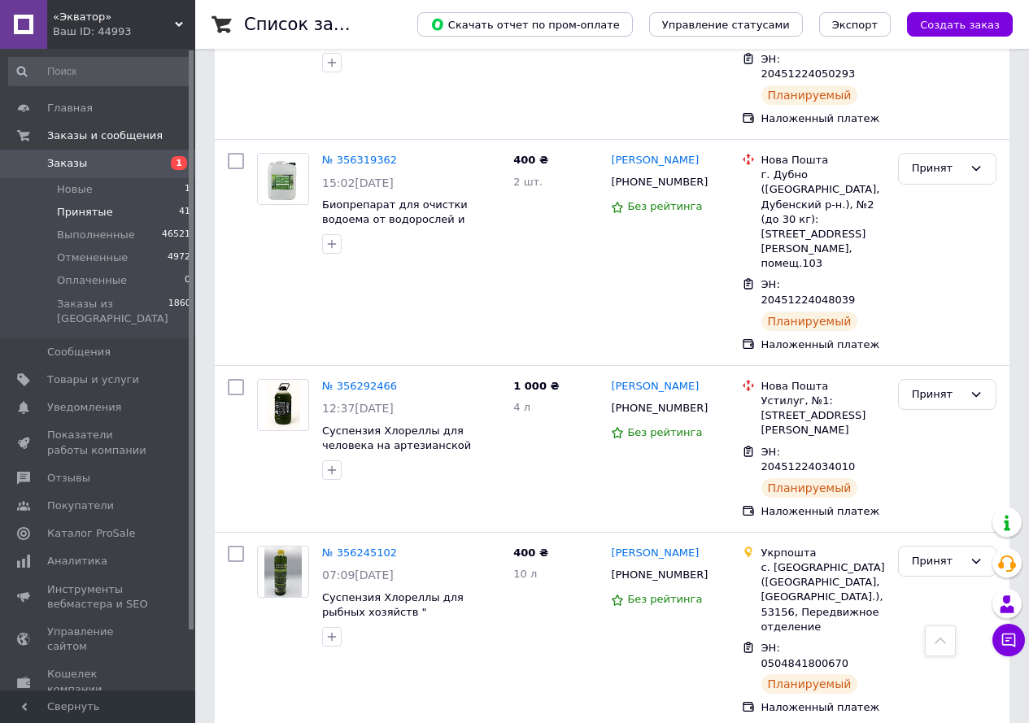
scroll to position [3159, 0]
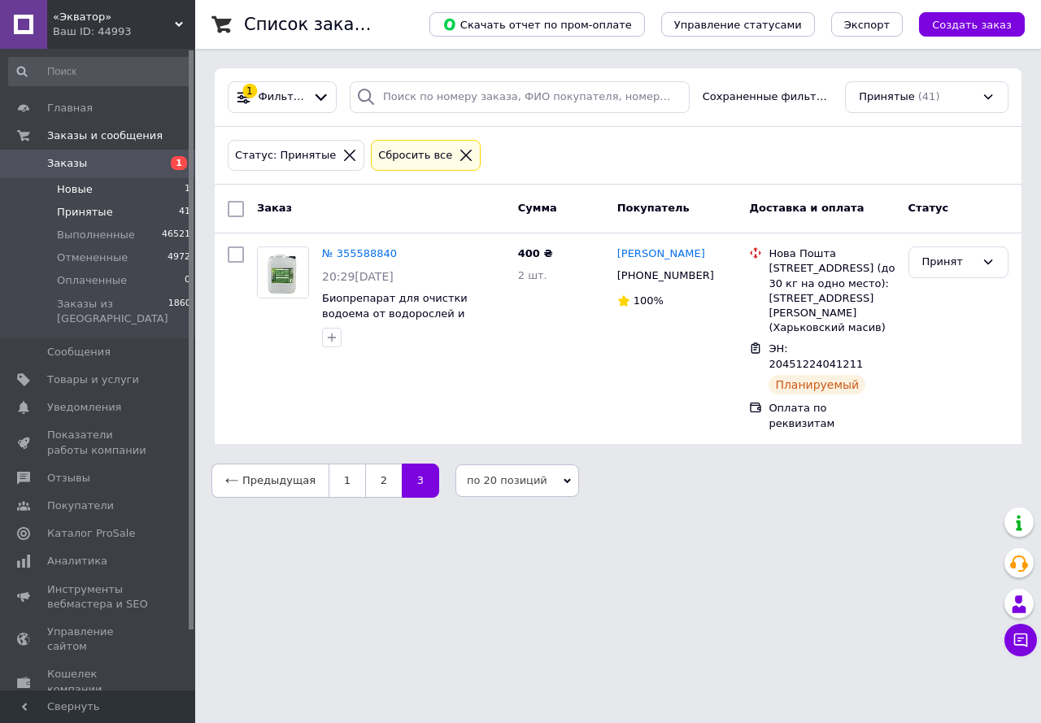
click at [65, 194] on span "Новые" at bounding box center [75, 189] width 36 height 15
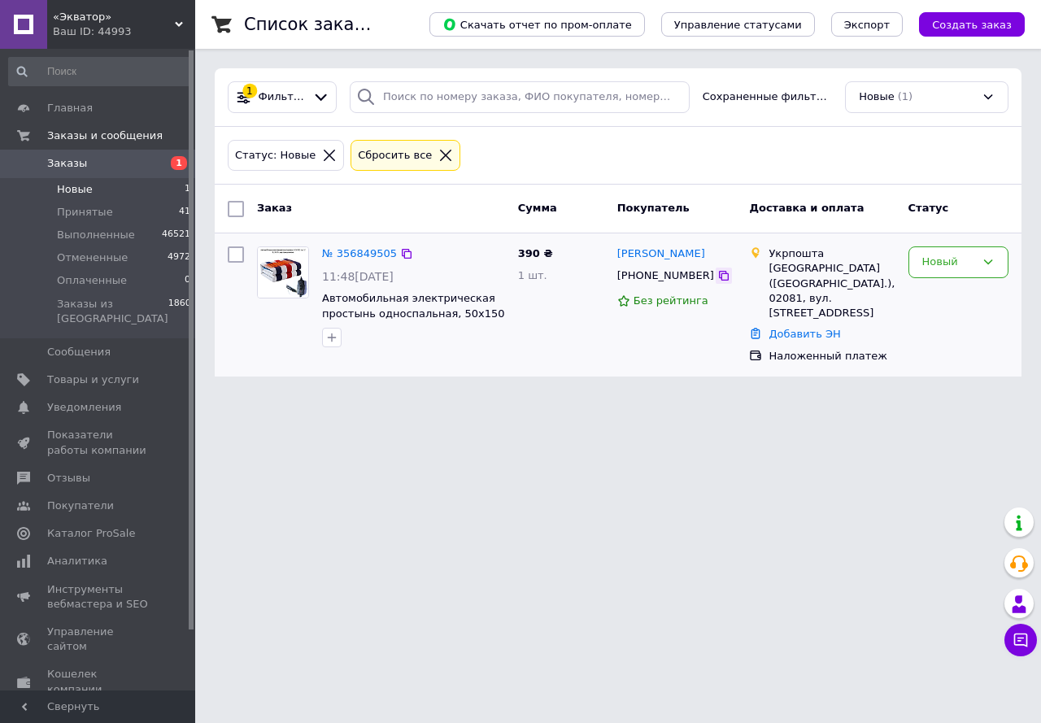
click at [717, 277] on icon at bounding box center [723, 275] width 13 height 13
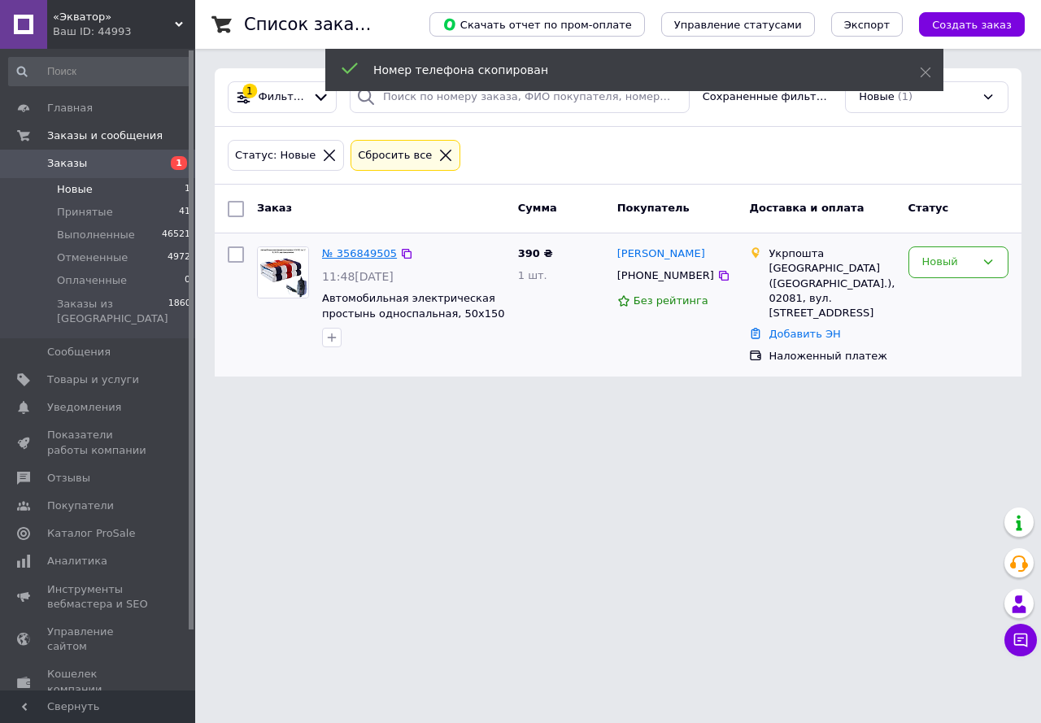
click at [362, 254] on link "№ 356849505" at bounding box center [359, 253] width 75 height 12
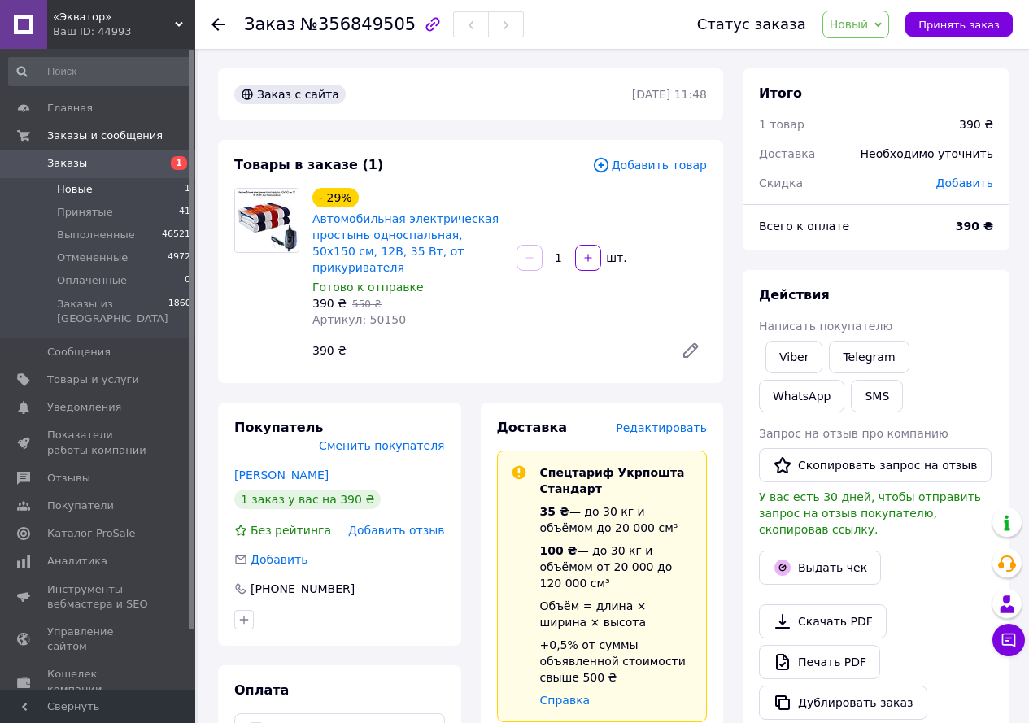
click at [73, 193] on span "Новые" at bounding box center [75, 189] width 36 height 15
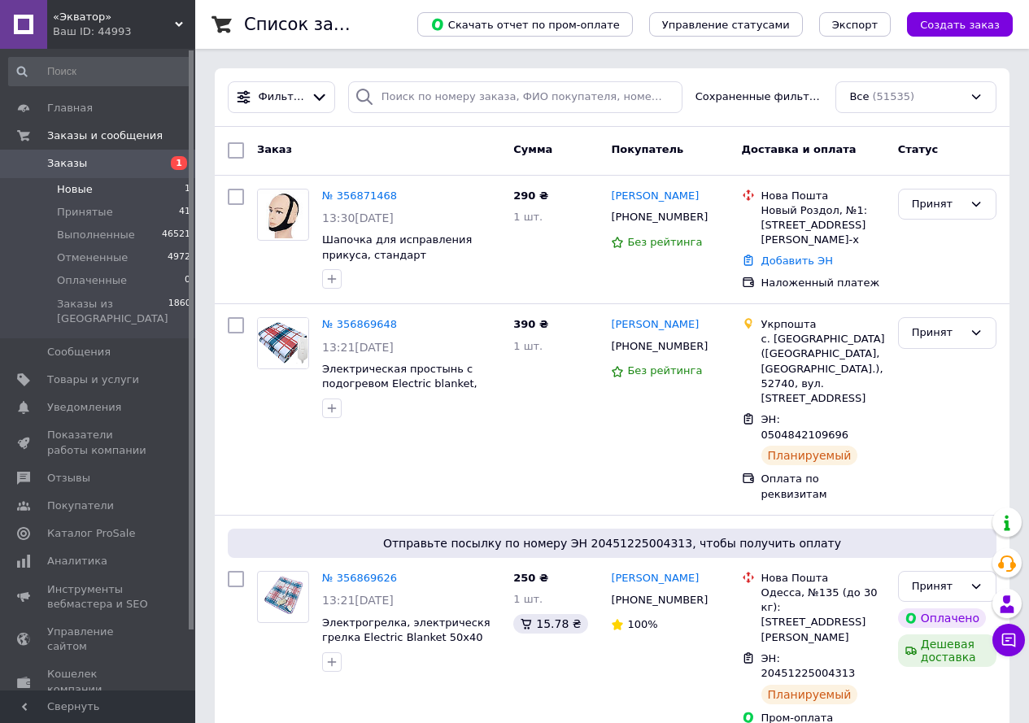
click at [58, 186] on span "Новые" at bounding box center [75, 189] width 36 height 15
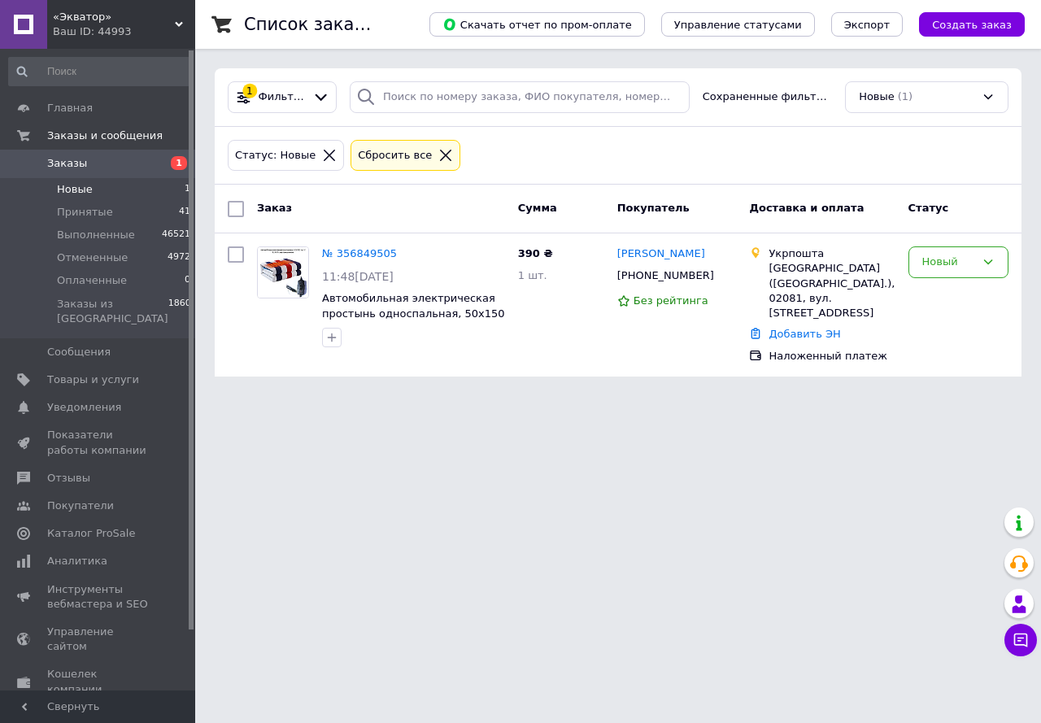
click at [76, 189] on span "Новые" at bounding box center [75, 189] width 36 height 15
